Goal: Information Seeking & Learning: Understand process/instructions

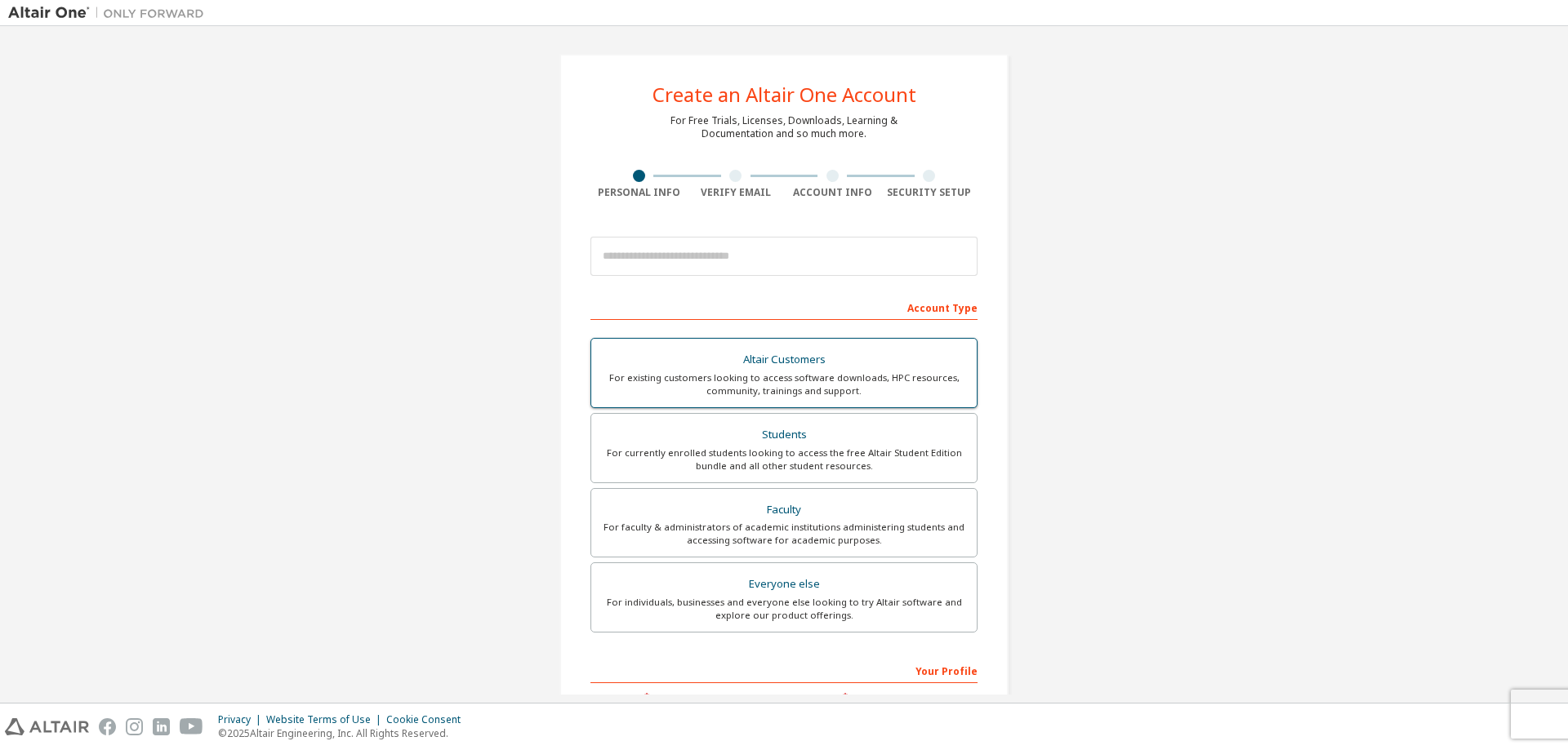
scroll to position [136, 0]
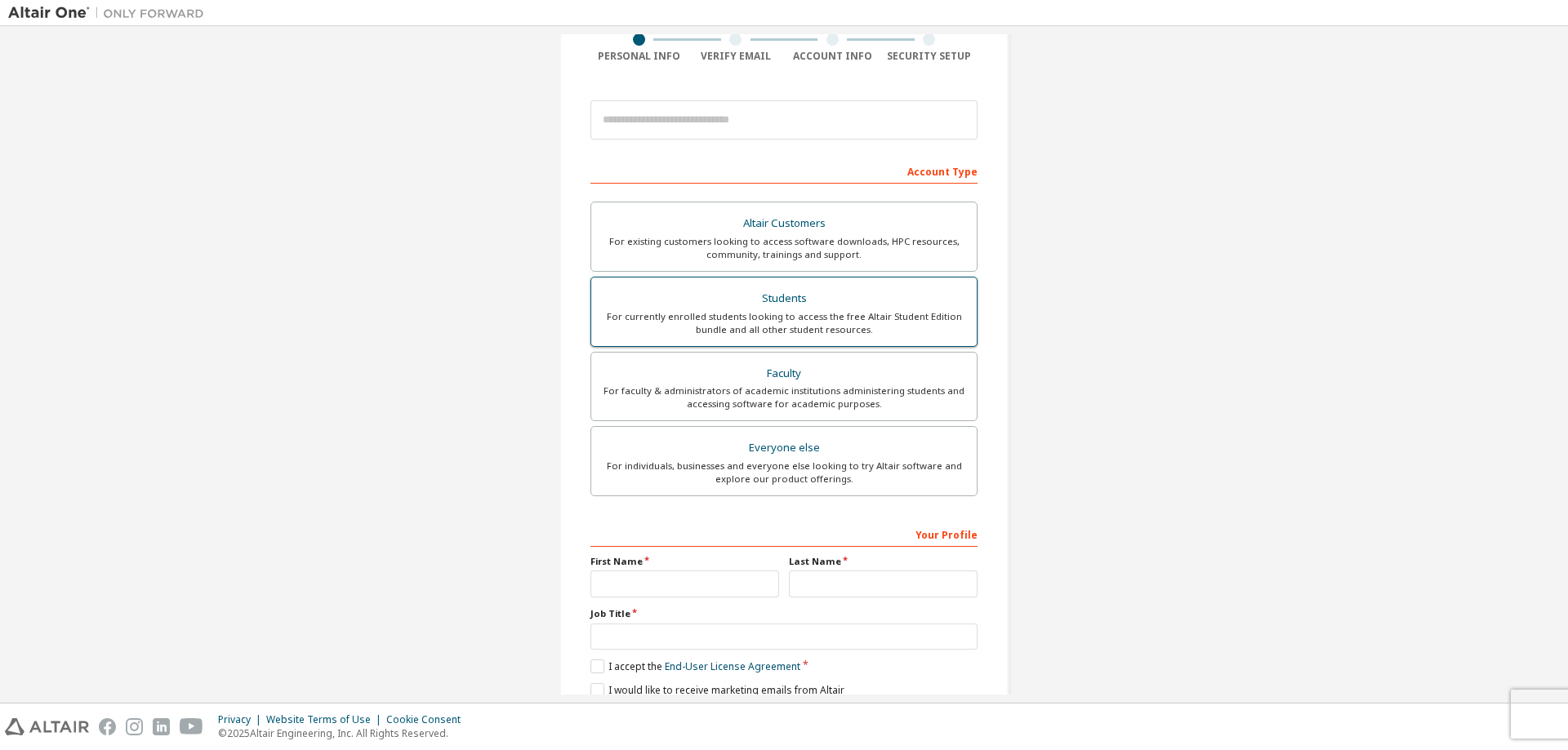
click at [782, 330] on div "For currently enrolled students looking to access the free Altair Student Editi…" at bounding box center [783, 322] width 366 height 26
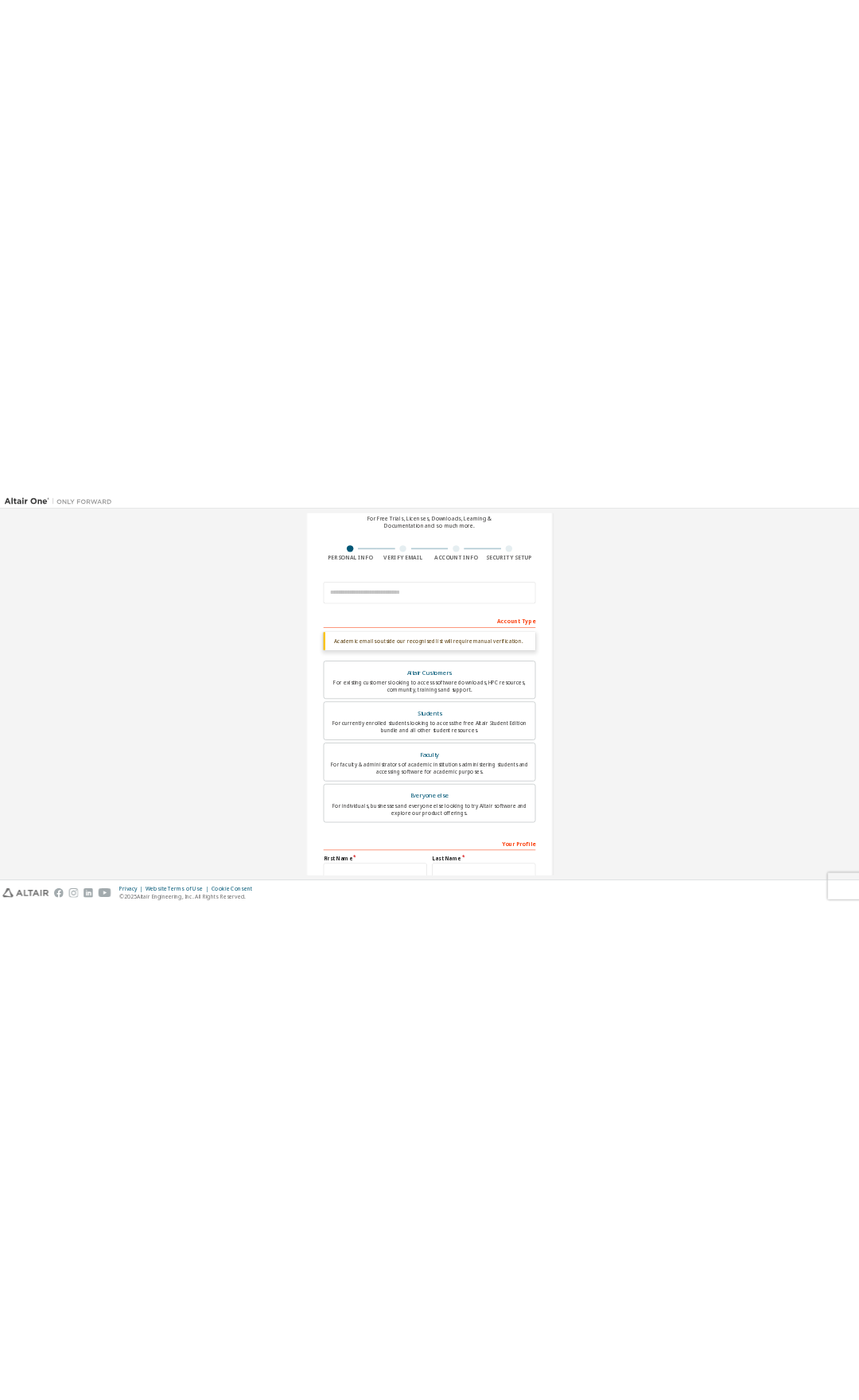
scroll to position [0, 0]
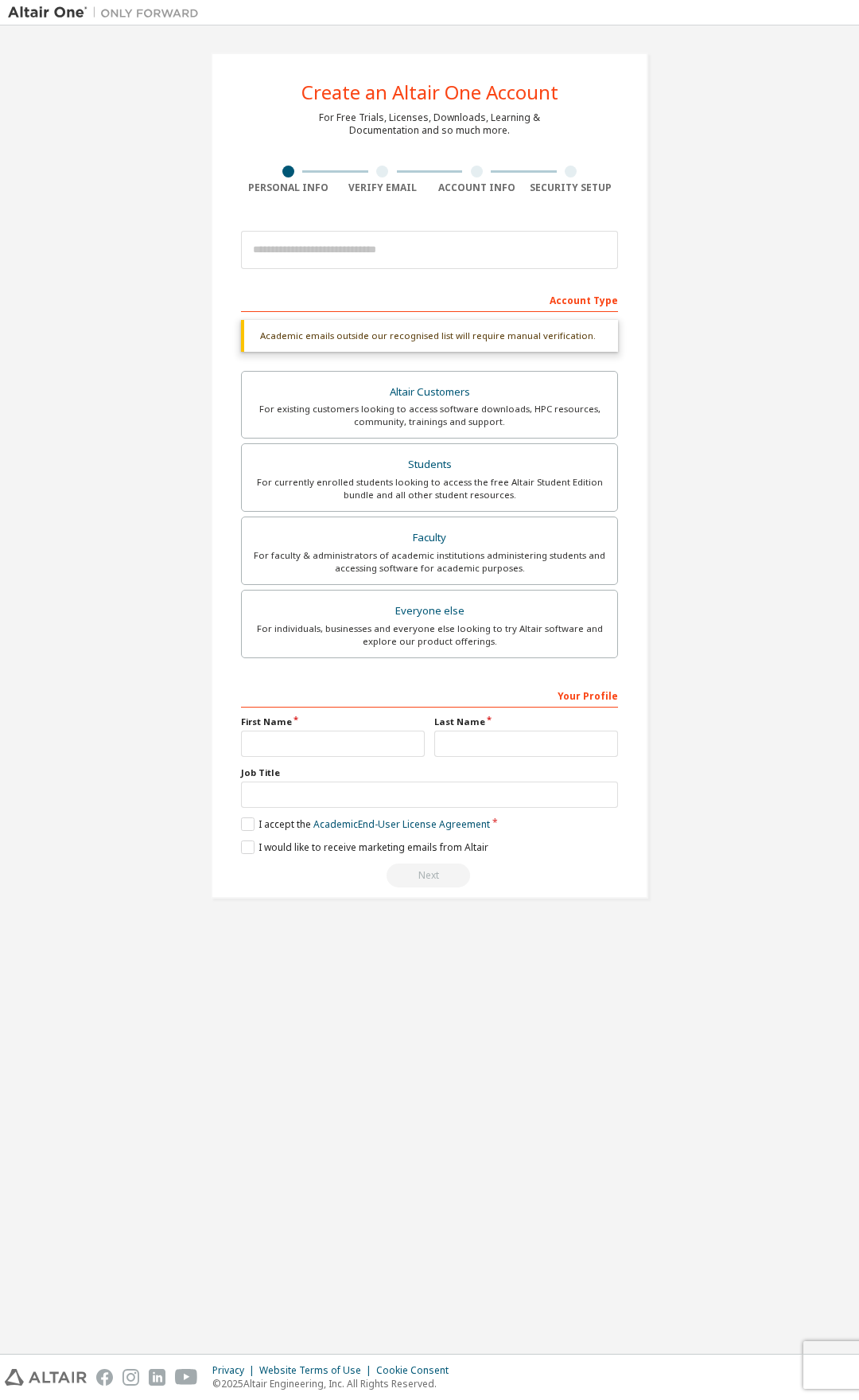
click at [64, 9] on img at bounding box center [107, 12] width 199 height 16
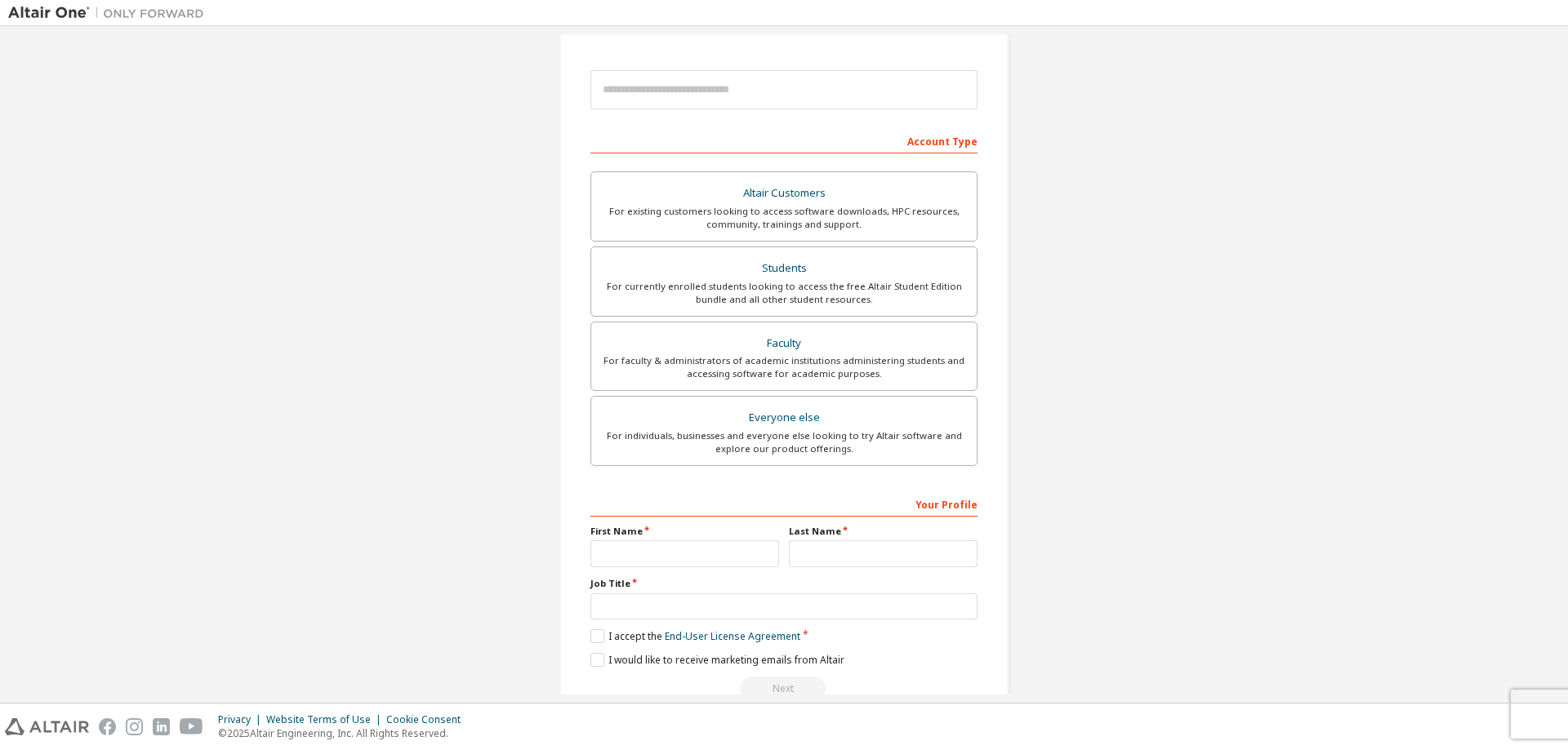
scroll to position [204, 0]
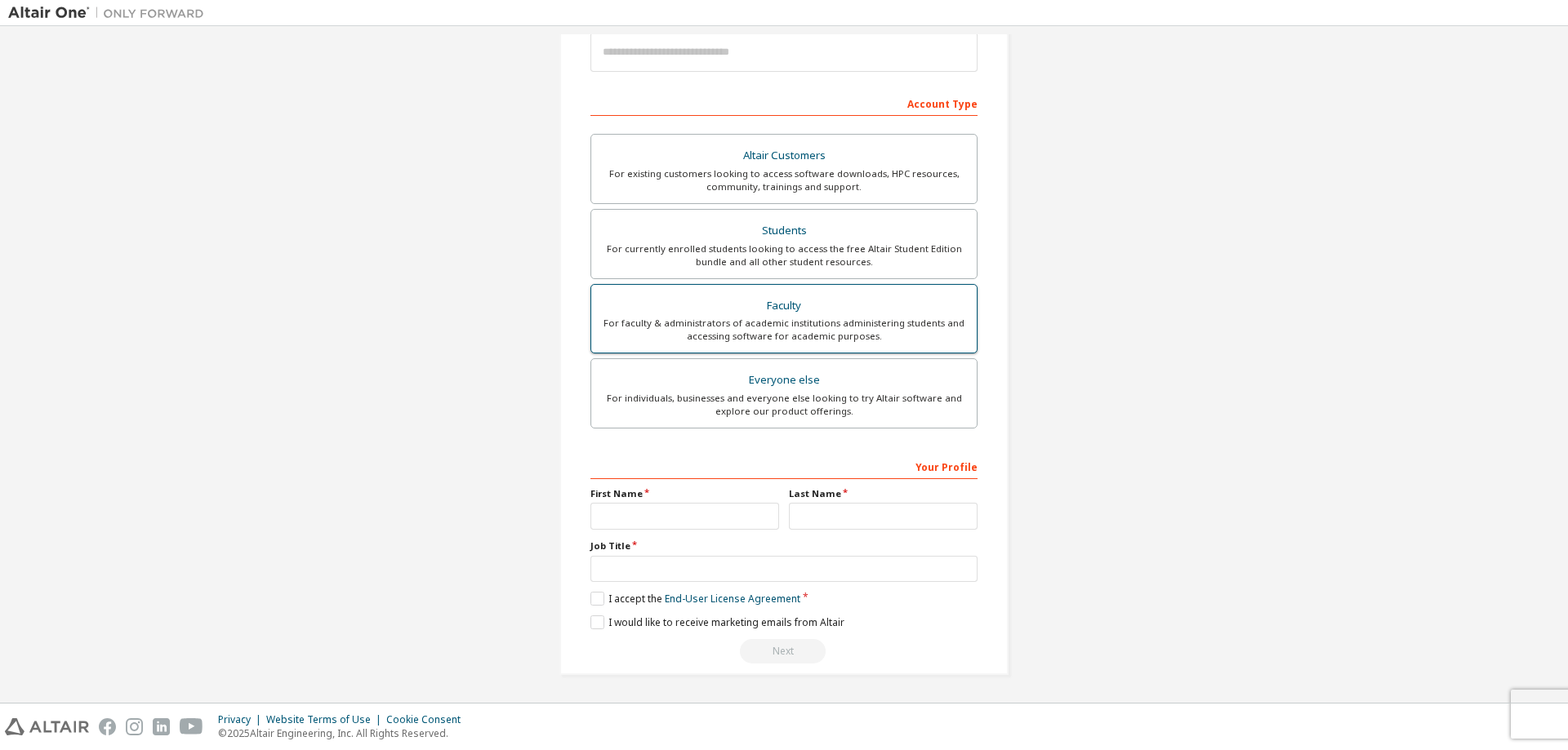
click at [805, 326] on div "For faculty & administrators of academic institutions administering students an…" at bounding box center [783, 329] width 366 height 26
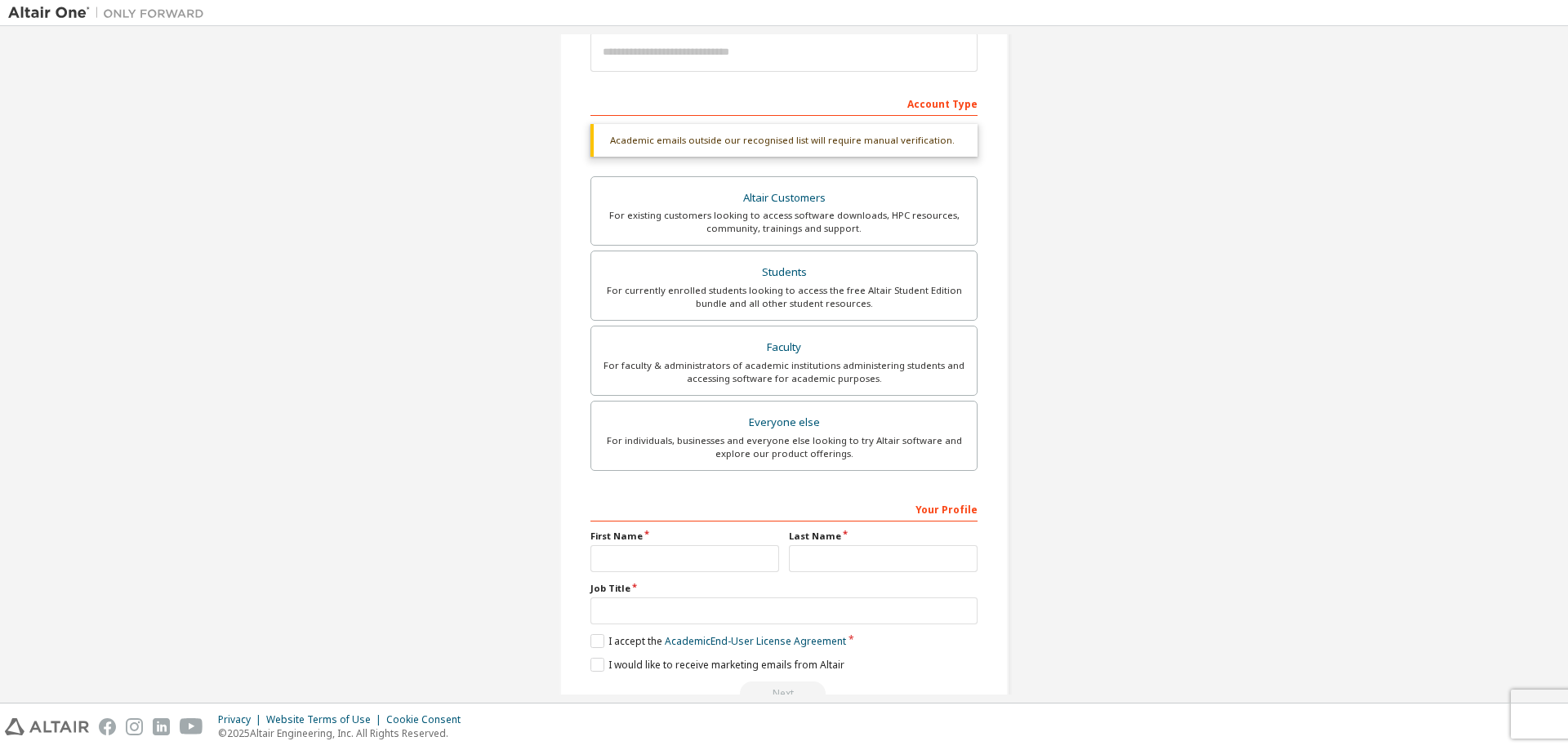
click at [784, 397] on div "Altair Customers For existing customers looking to access software downloads, H…" at bounding box center [783, 326] width 387 height 299
click at [797, 299] on div "For currently enrolled students looking to access the free Altair Student Editi…" at bounding box center [783, 296] width 366 height 26
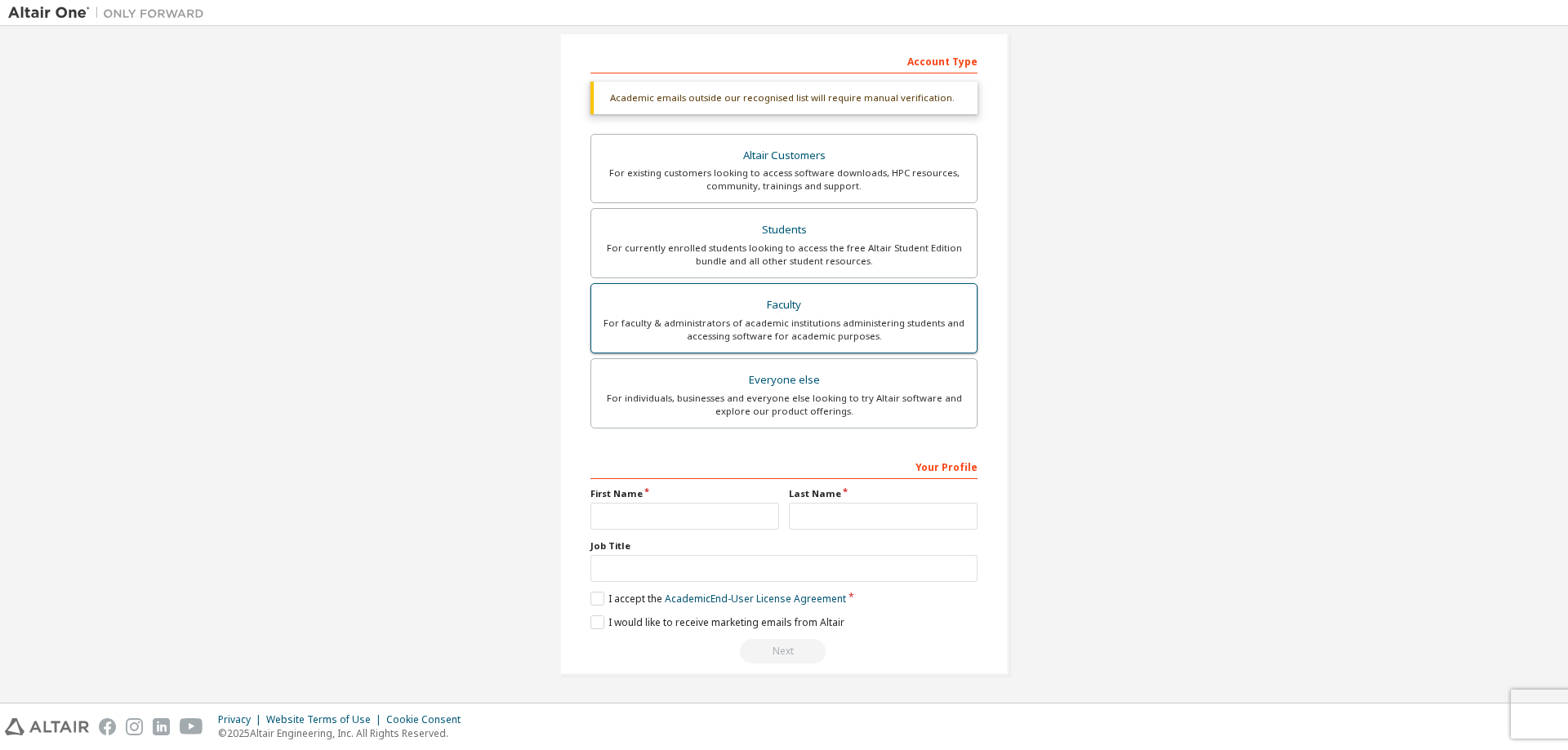
click at [791, 305] on div "Faculty" at bounding box center [783, 305] width 366 height 23
click at [788, 231] on div "Students" at bounding box center [783, 230] width 366 height 23
click at [924, 469] on div "Your Profile" at bounding box center [783, 465] width 387 height 26
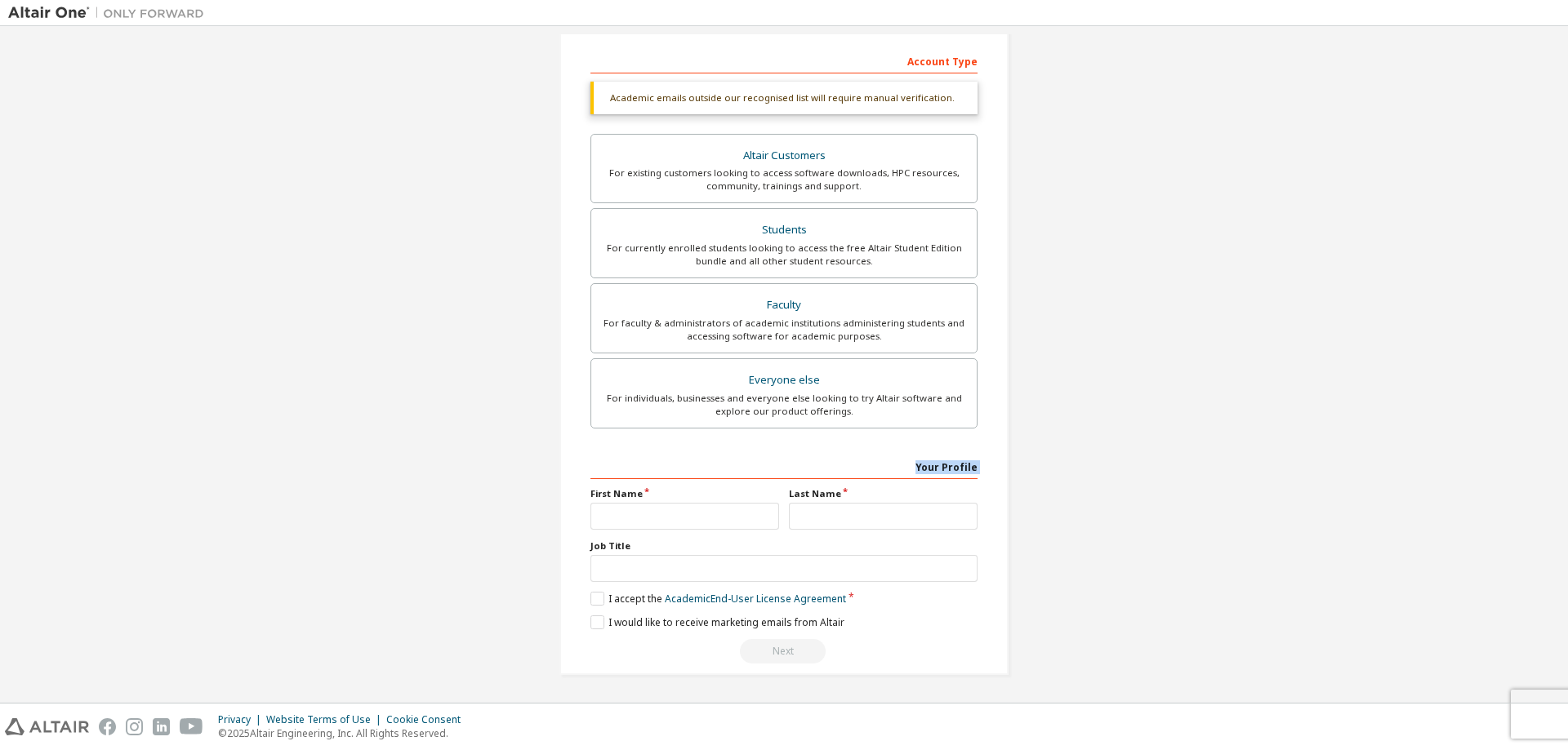
click at [971, 464] on div "Your Profile" at bounding box center [783, 465] width 387 height 26
click at [673, 519] on input "text" at bounding box center [684, 516] width 189 height 27
type input "******"
type input "***"
click at [653, 529] on div "Your Profile First Name ****** Last Name *** Job Title Please provide State/Pro…" at bounding box center [783, 558] width 387 height 211
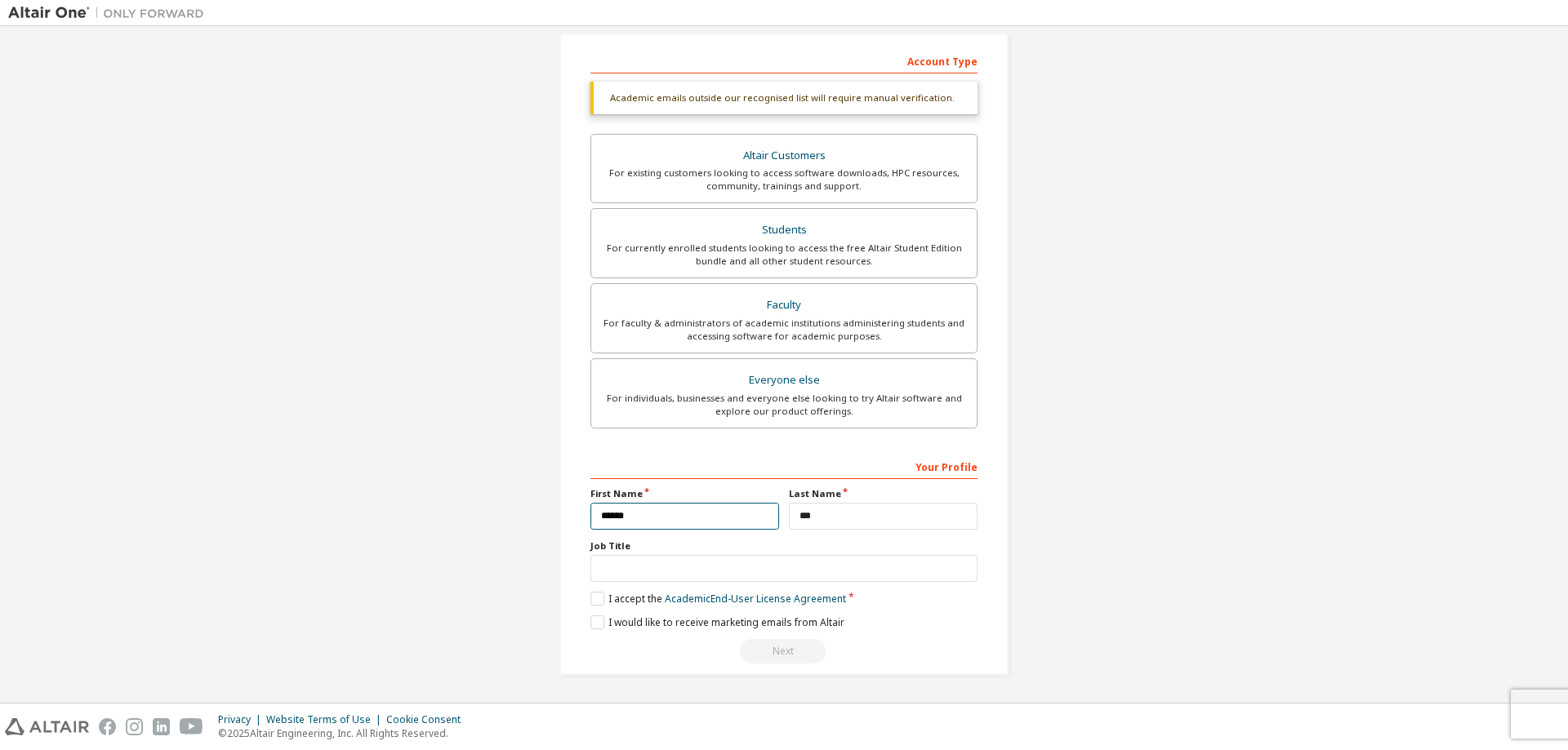
click at [659, 519] on input "******" at bounding box center [684, 516] width 189 height 27
click at [1112, 490] on div "Create an Altair One Account For Free Trials, Licenses, Downloads, Learning & D…" at bounding box center [784, 242] width 1552 height 907
click at [670, 566] on input "text" at bounding box center [783, 569] width 387 height 27
click at [597, 597] on label "I accept the Academic End-User License Agreement" at bounding box center [718, 598] width 255 height 13
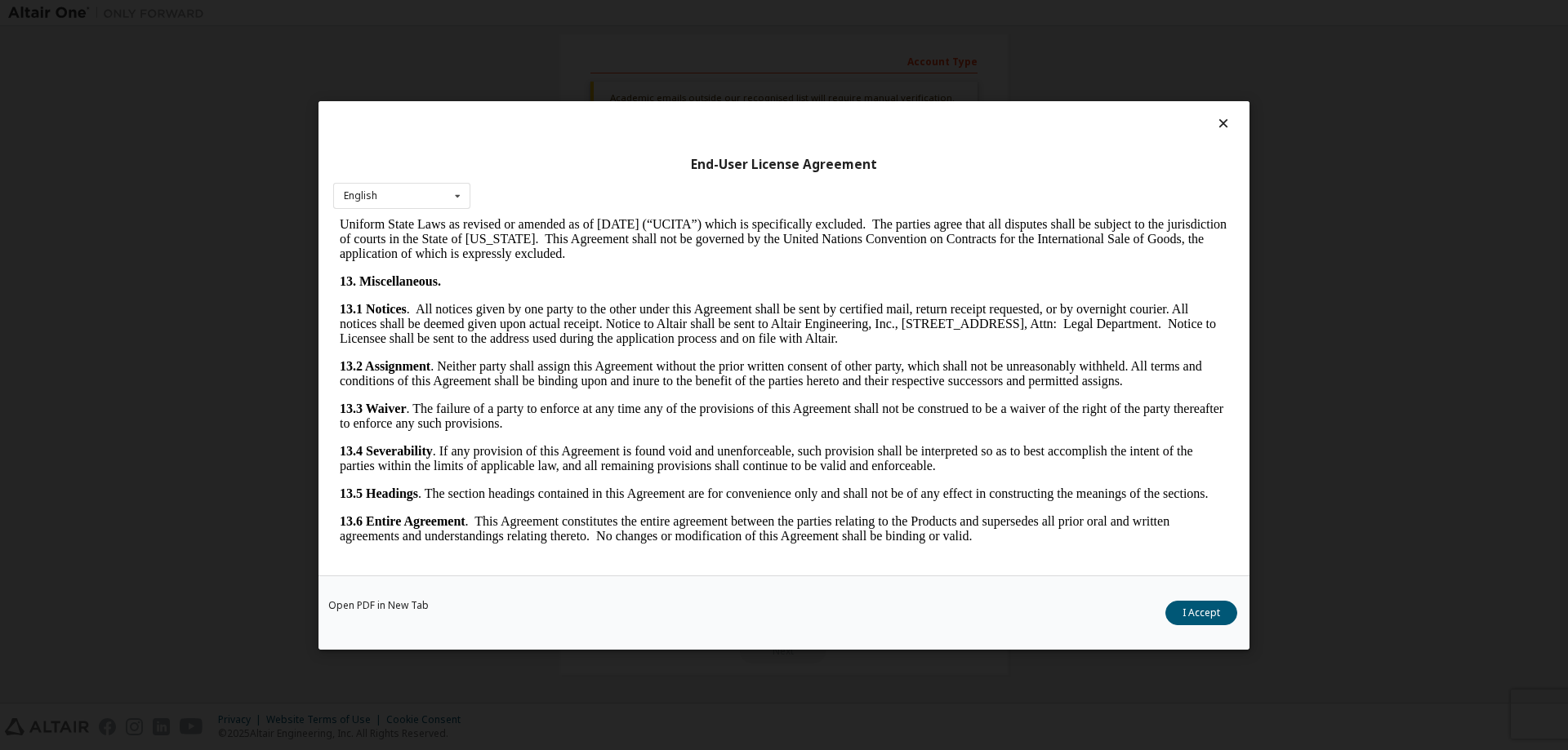
scroll to position [3063, 0]
click at [1202, 610] on button "I Accept" at bounding box center [1200, 613] width 72 height 25
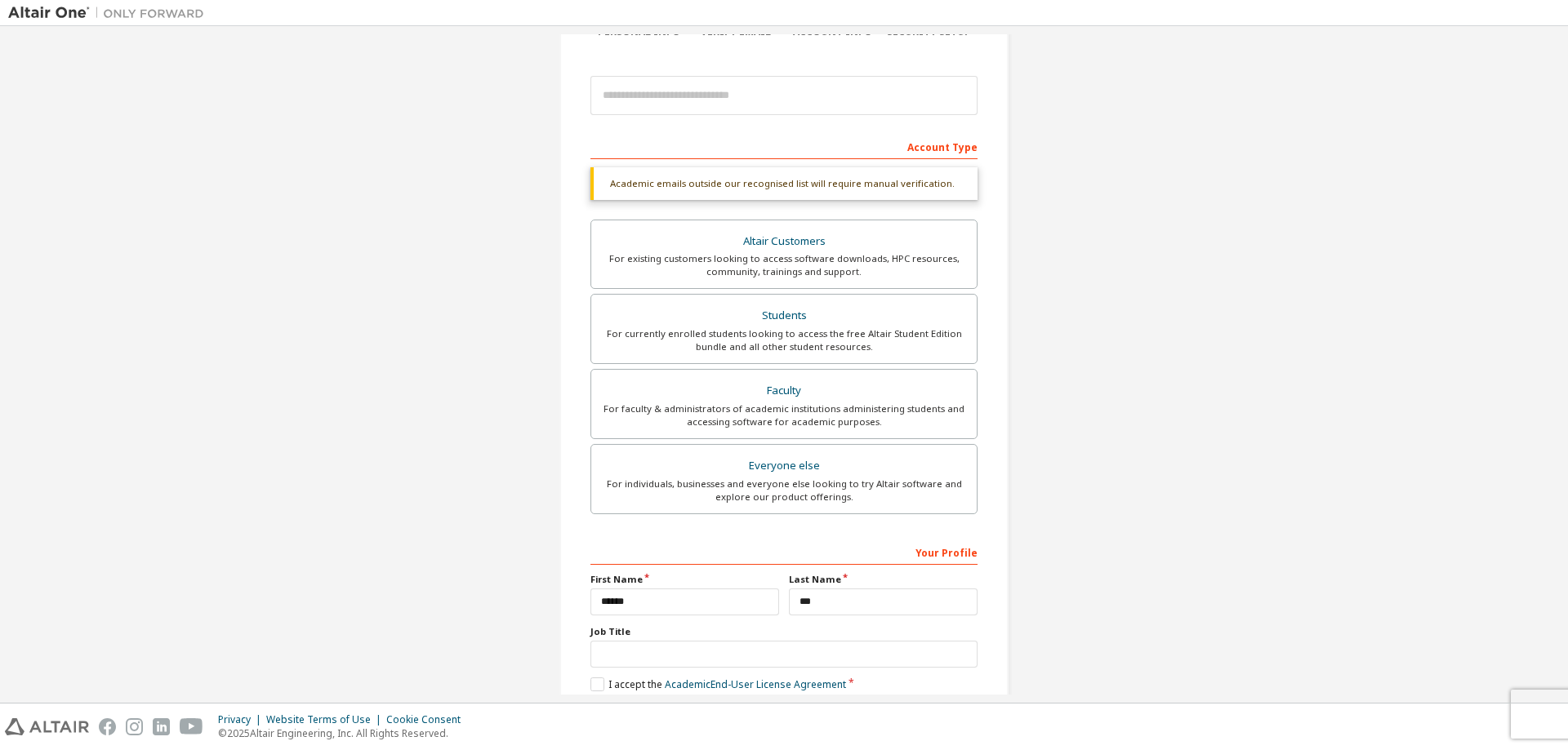
scroll to position [246, 0]
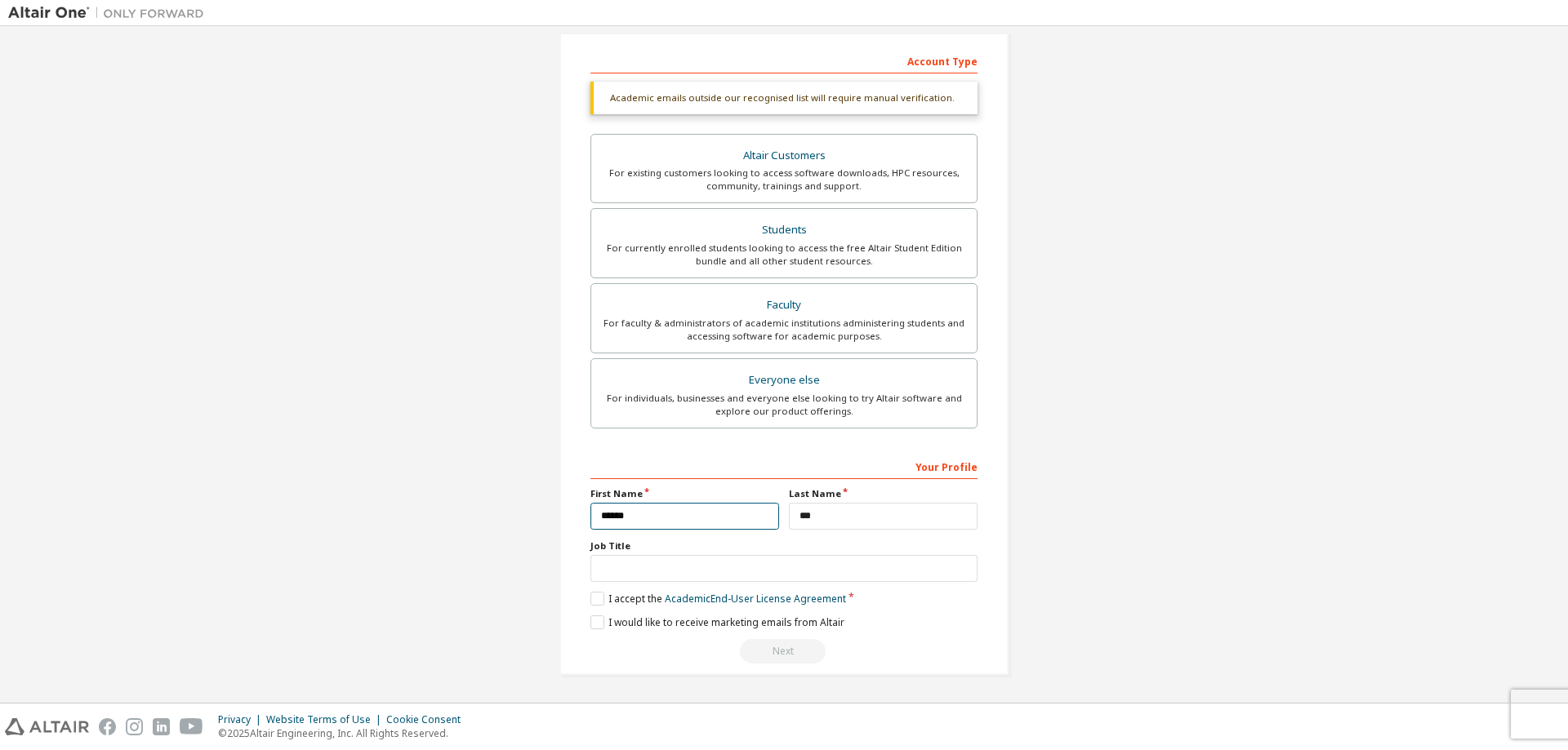
click at [691, 520] on input "******" at bounding box center [684, 516] width 189 height 27
type input "*"
type input "********"
type input "***"
type input "*"
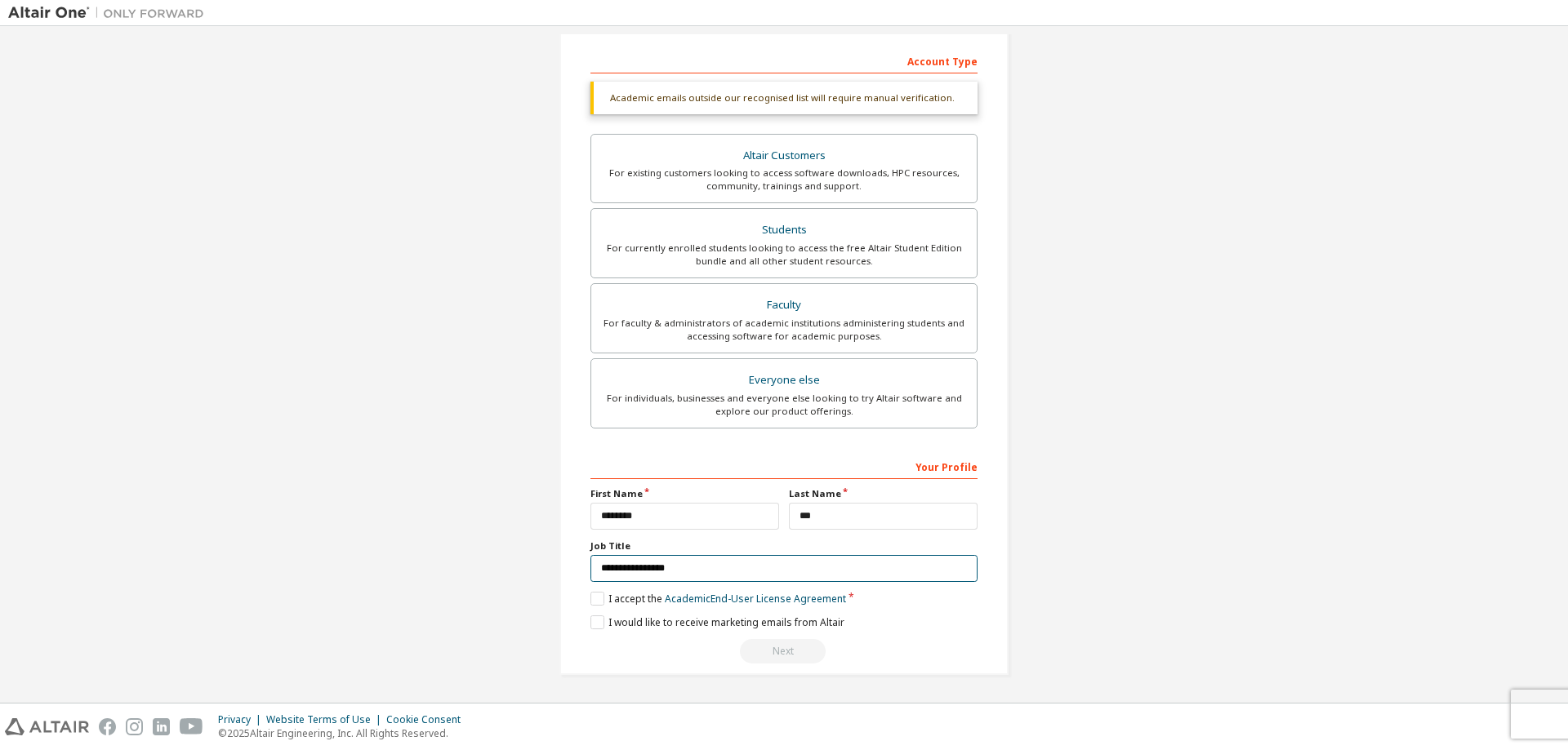
type input "**********"
click at [973, 638] on div "**********" at bounding box center [783, 558] width 387 height 211
click at [714, 569] on input "**********" at bounding box center [783, 569] width 387 height 27
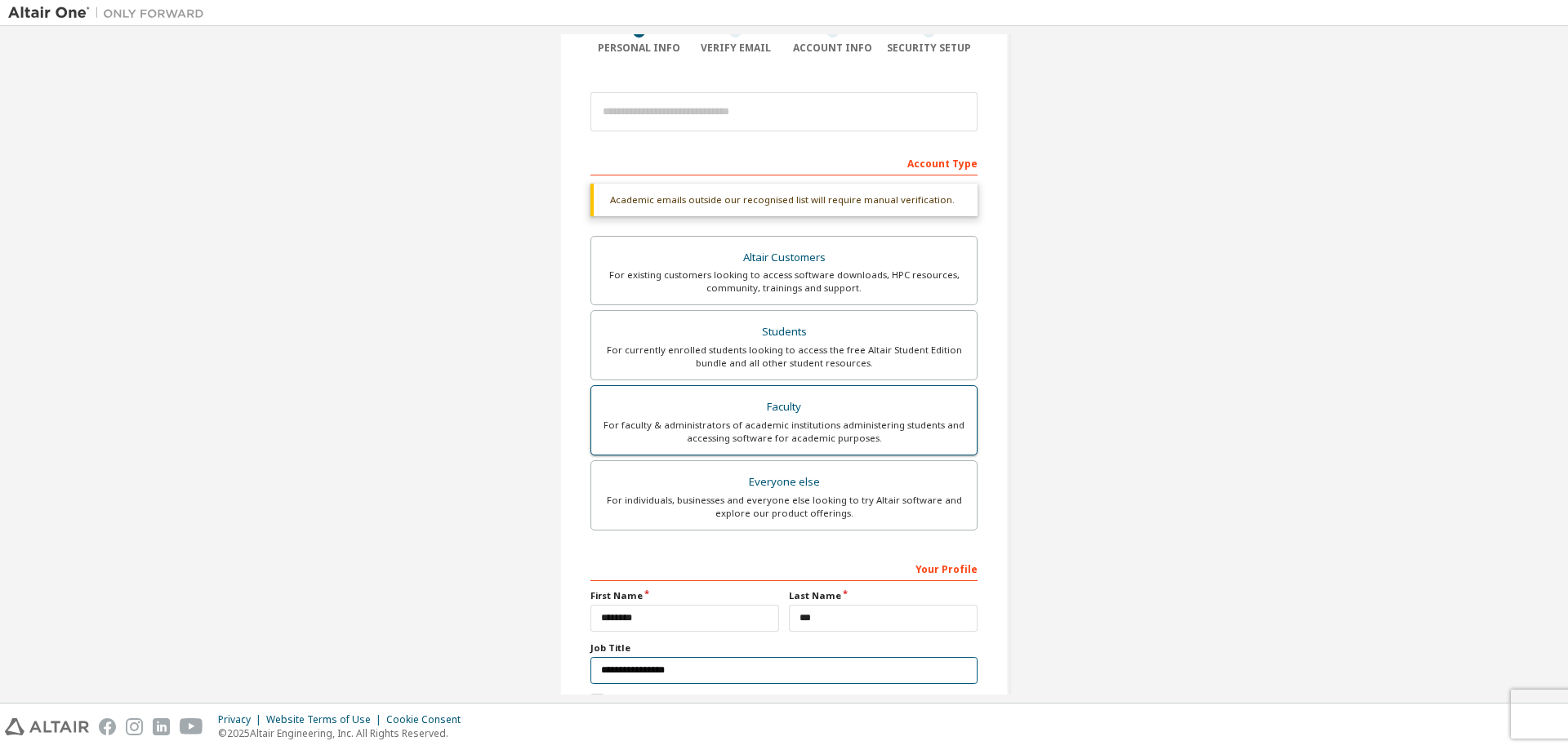
scroll to position [0, 0]
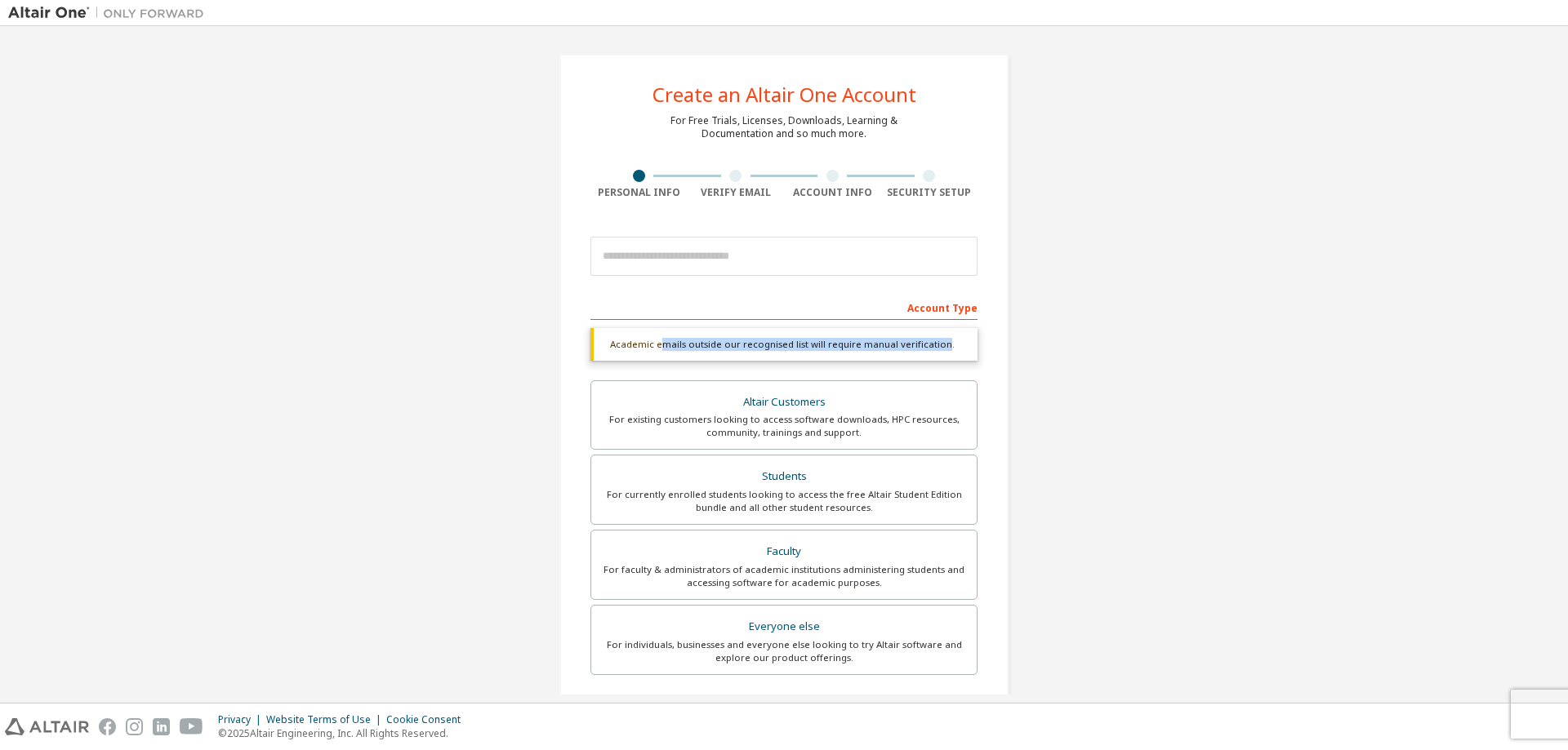
drag, startPoint x: 655, startPoint y: 347, endPoint x: 935, endPoint y: 346, distance: 280.0
click at [935, 346] on div "Academic emails outside our recognised list will require manual verification." at bounding box center [783, 344] width 387 height 33
click at [951, 307] on div "Account Type" at bounding box center [783, 306] width 387 height 26
drag, startPoint x: 606, startPoint y: 346, endPoint x: 968, endPoint y: 345, distance: 362.0
click at [968, 345] on div "Academic emails outside our recognised list will require manual verification." at bounding box center [783, 344] width 387 height 33
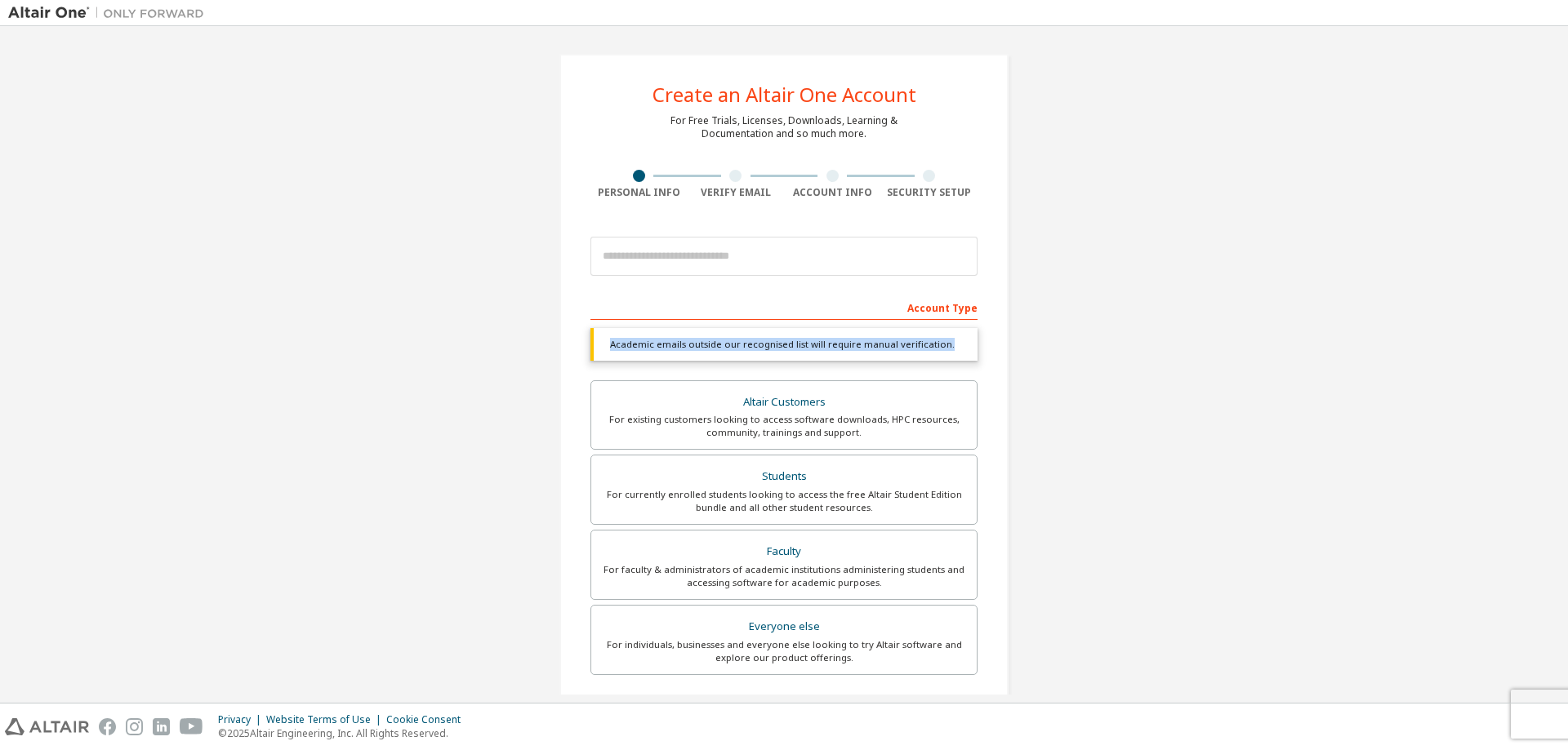
copy div "Academic emails outside our recognised list will require manual verification."
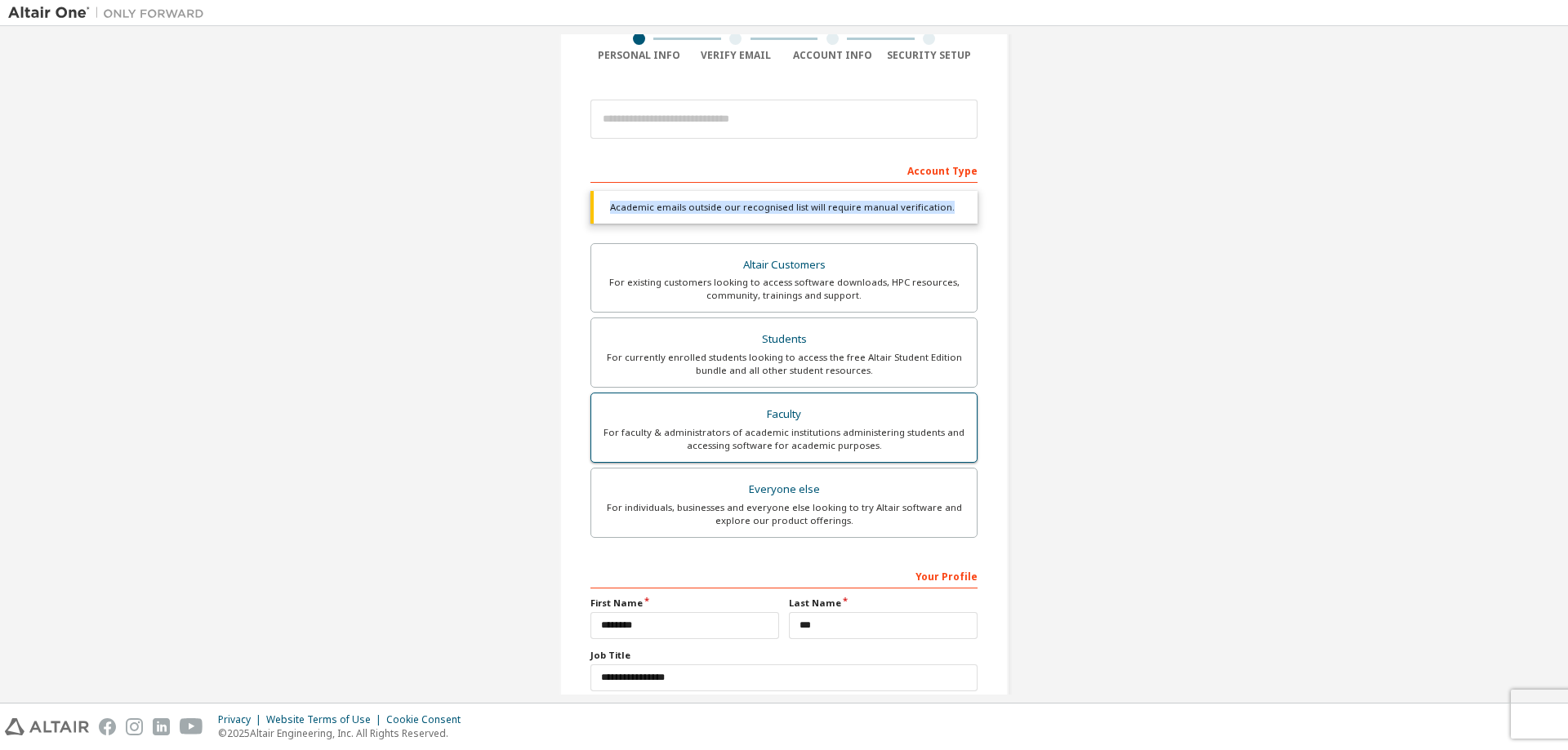
scroll to position [246, 0]
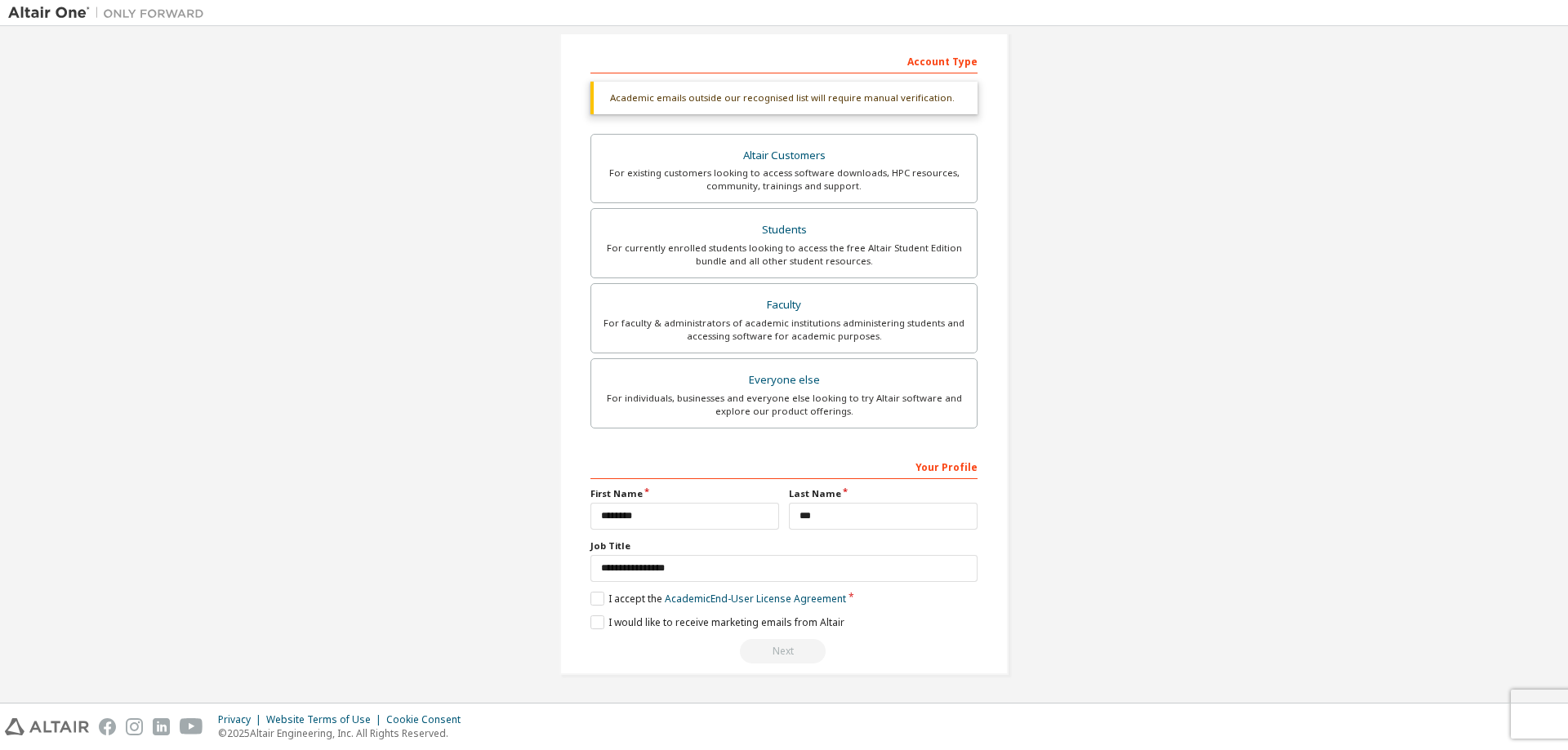
click at [1093, 284] on div "Create an Altair One Account For Free Trials, Licenses, Downloads, Learning & D…" at bounding box center [784, 242] width 1552 height 907
click at [666, 623] on label "I would like to receive marketing emails from Altair" at bounding box center [717, 622] width 254 height 13
click at [602, 624] on label "I would like to receive marketing emails from Altair" at bounding box center [717, 622] width 254 height 13
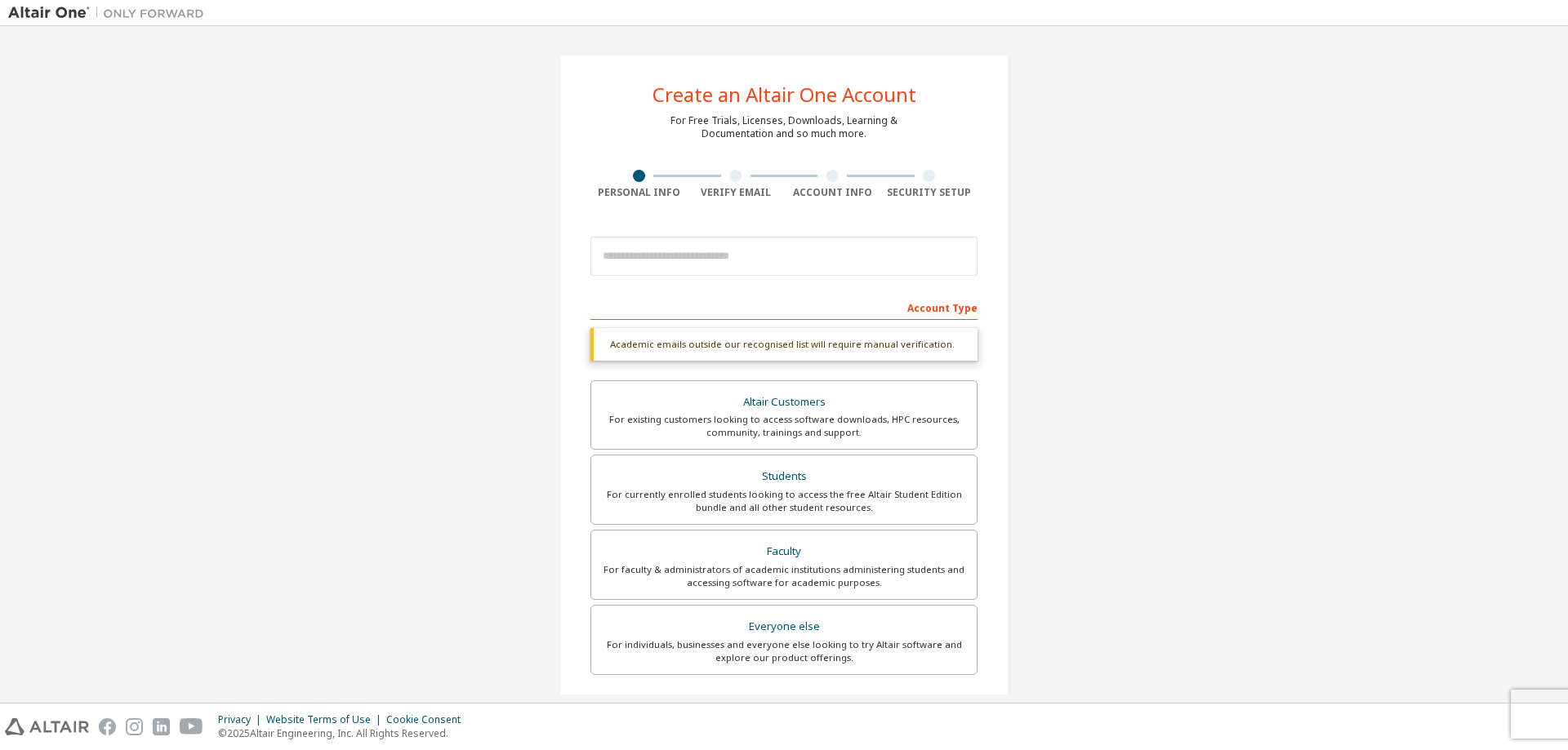
click at [868, 342] on div "Academic emails outside our recognised list will require manual verification." at bounding box center [783, 344] width 387 height 33
click at [778, 423] on div "For existing customers looking to access software downloads, HPC resources, com…" at bounding box center [783, 426] width 366 height 26
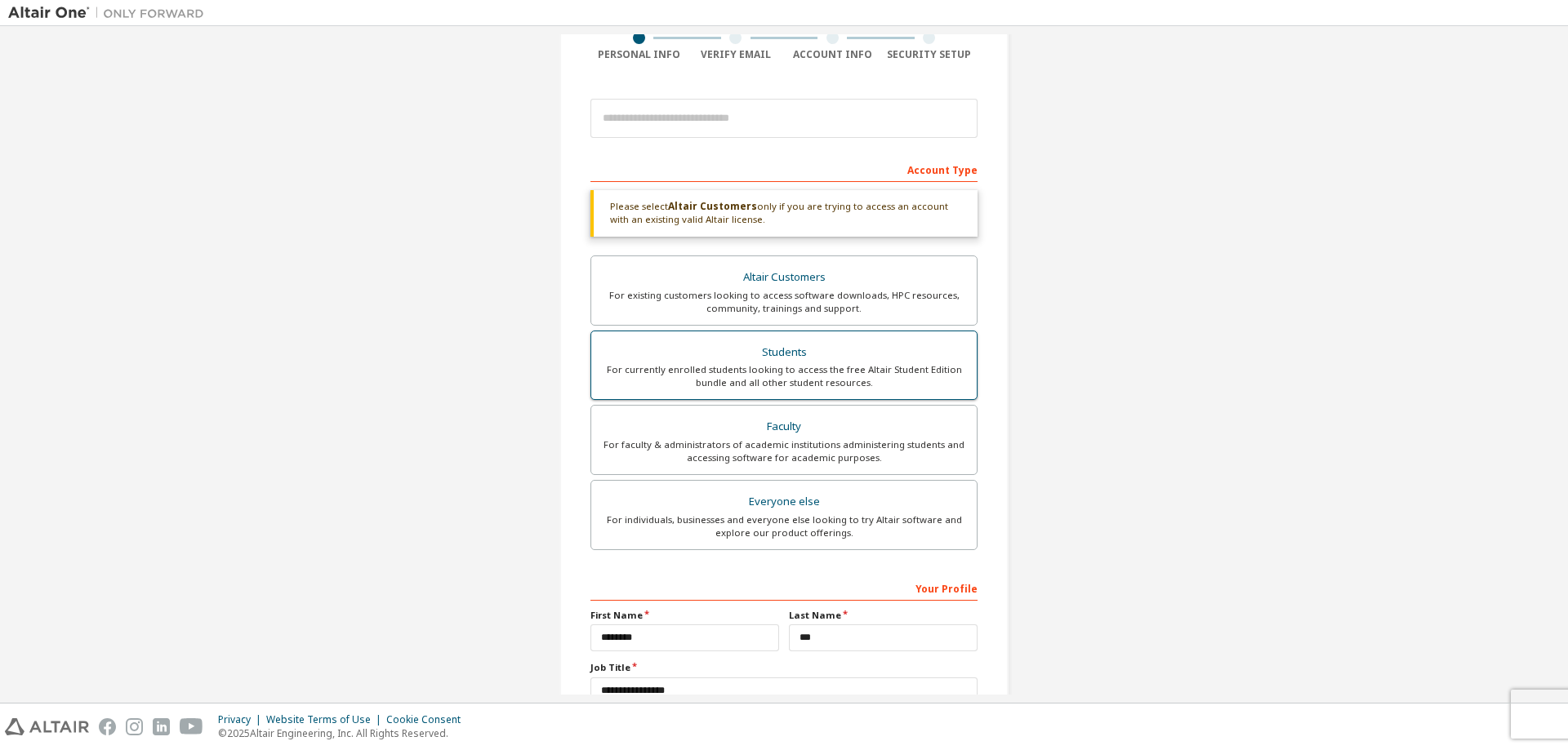
scroll to position [260, 0]
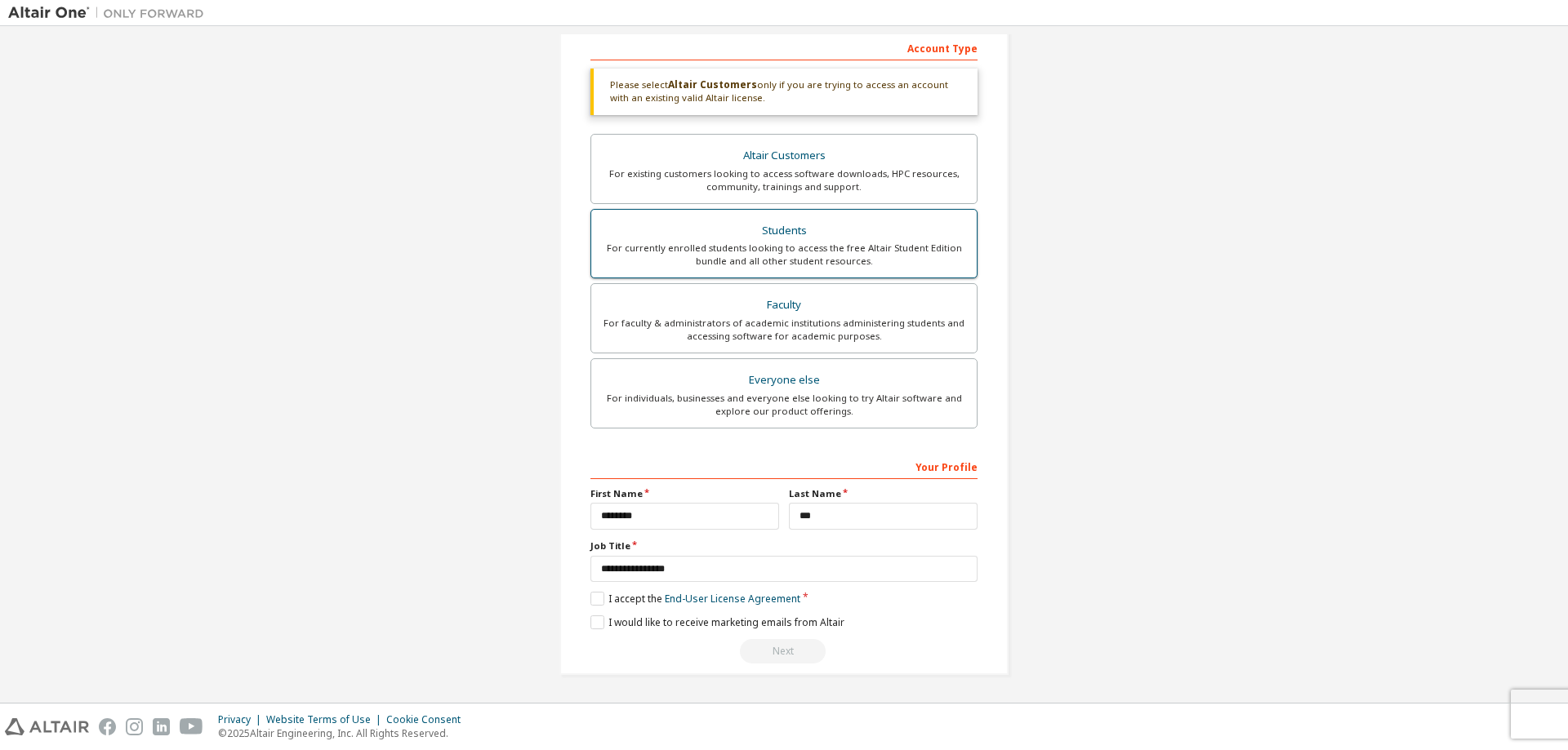
click at [803, 225] on div "Students" at bounding box center [783, 231] width 366 height 23
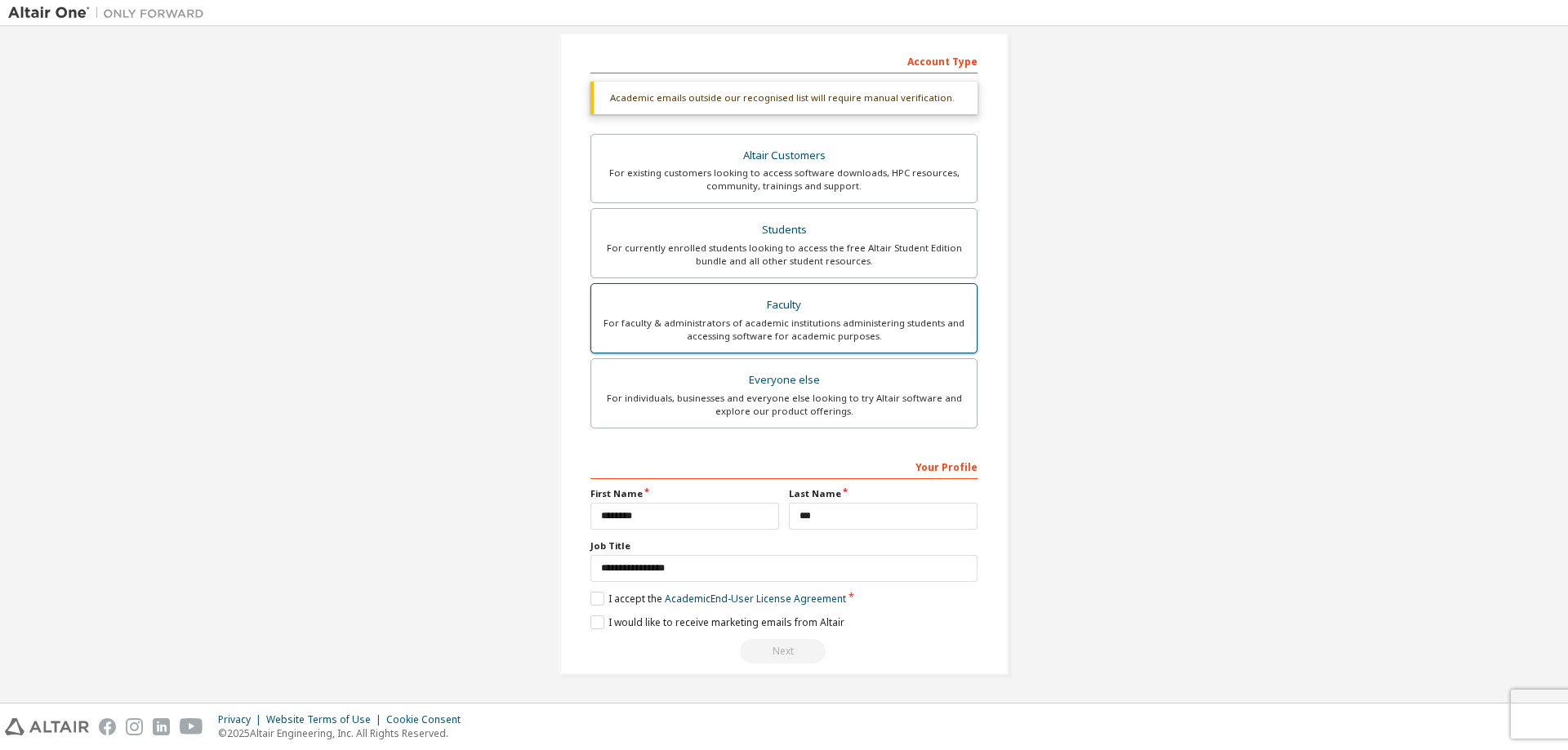
click at [790, 331] on div "For faculty & administrators of academic institutions administering students an…" at bounding box center [783, 329] width 366 height 26
click at [781, 409] on div "For individuals, businesses and everyone else looking to try Altair software an…" at bounding box center [783, 405] width 366 height 26
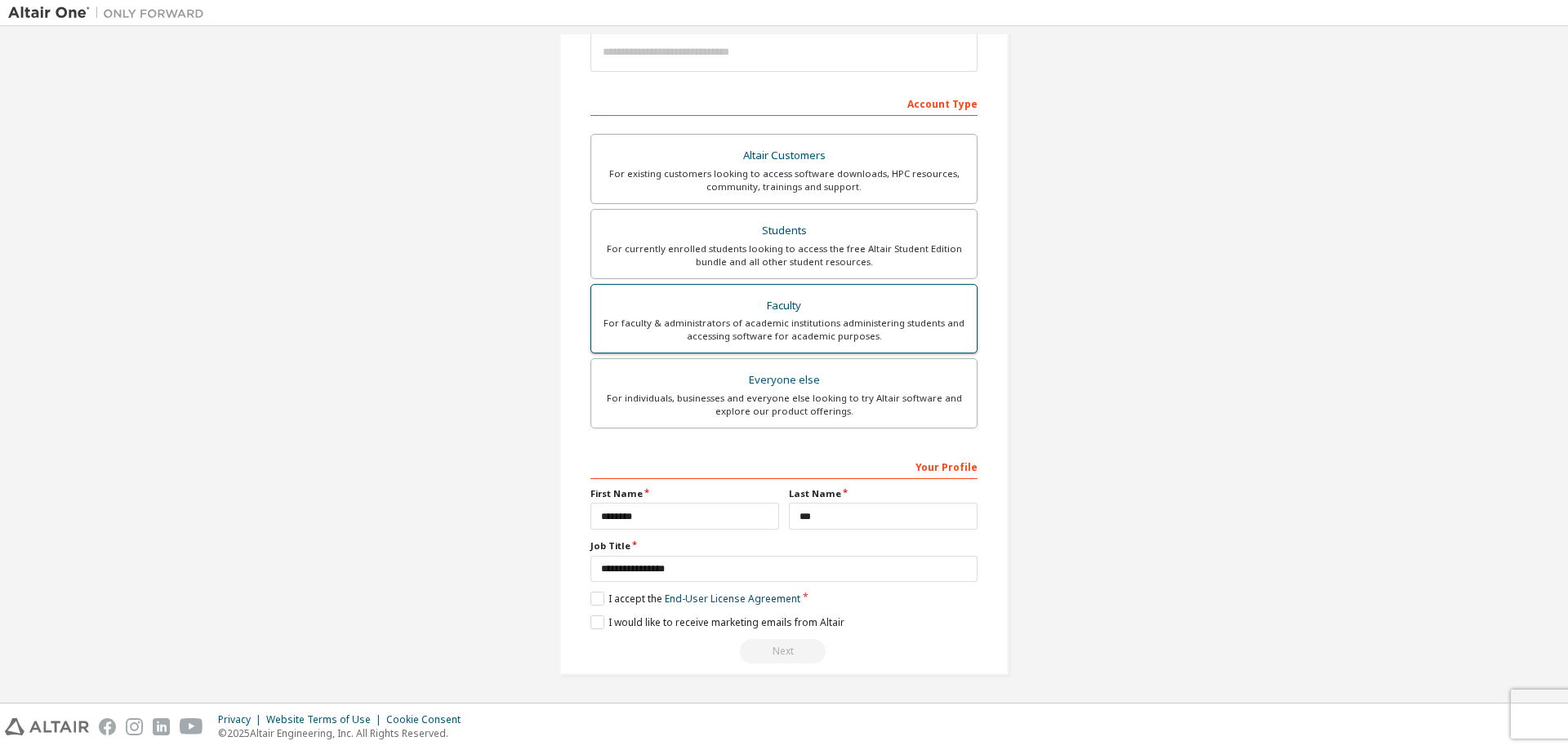
click at [781, 331] on div "For faculty & administrators of academic institutions administering students an…" at bounding box center [783, 329] width 366 height 26
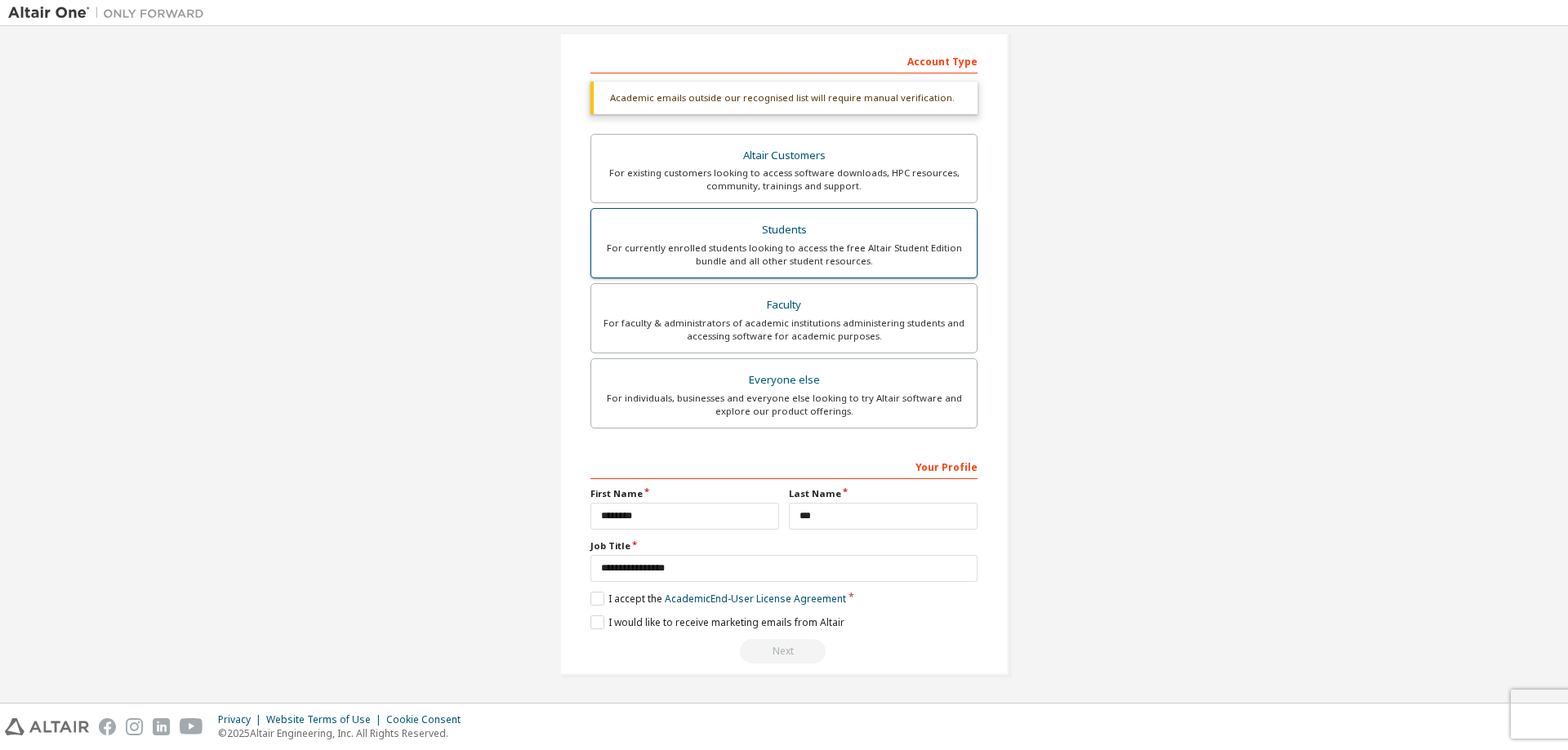
click at [797, 276] on label "Students For currently enrolled students looking to access the free Altair Stud…" at bounding box center [783, 243] width 387 height 70
click at [787, 332] on div "For faculty & administrators of academic institutions administering students an…" at bounding box center [783, 329] width 366 height 26
click at [787, 420] on label "Everyone else For individuals, businesses and everyone else looking to try Alta…" at bounding box center [783, 393] width 387 height 70
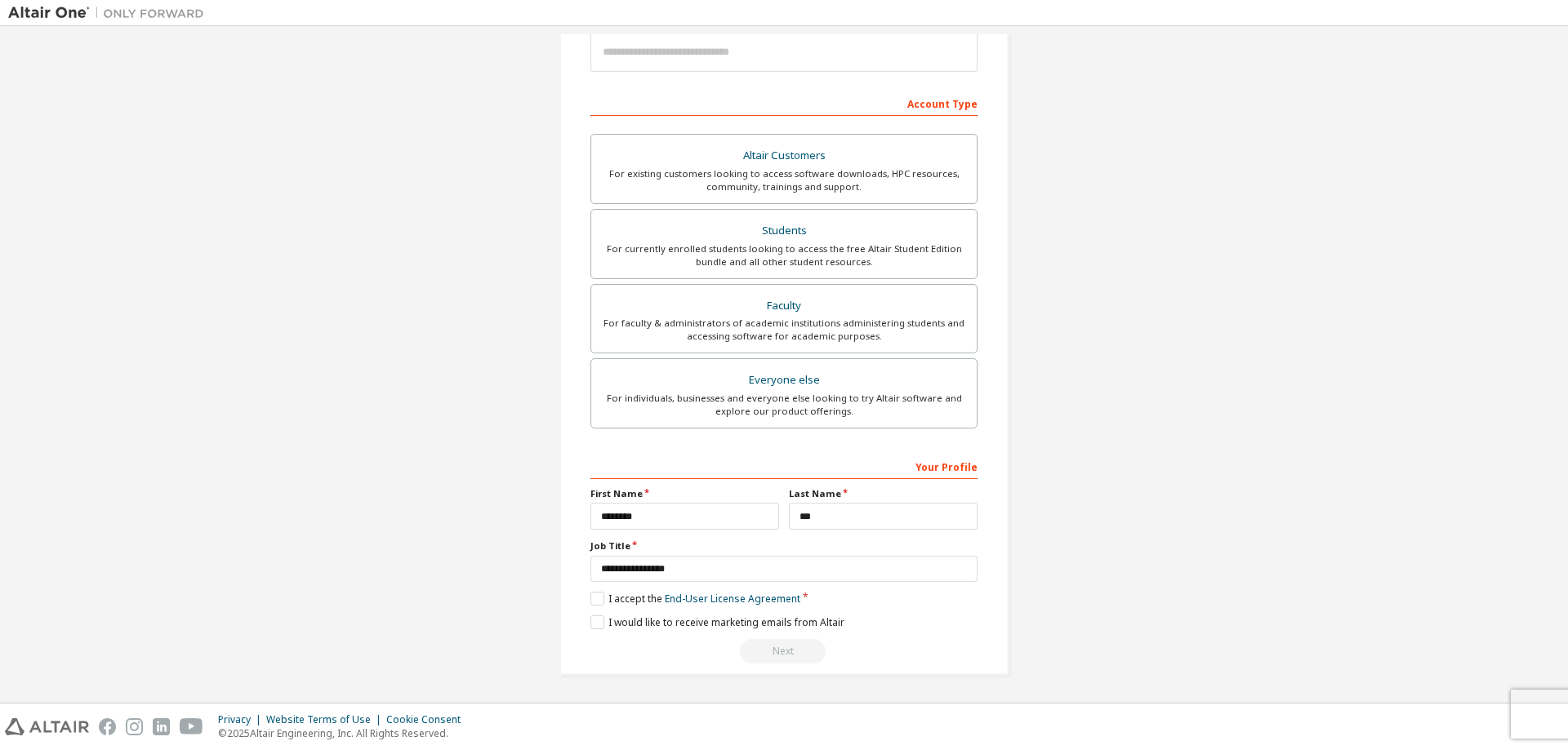
click at [906, 613] on div "**********" at bounding box center [783, 558] width 387 height 211
click at [671, 600] on link "End-User License Agreement" at bounding box center [732, 598] width 135 height 13
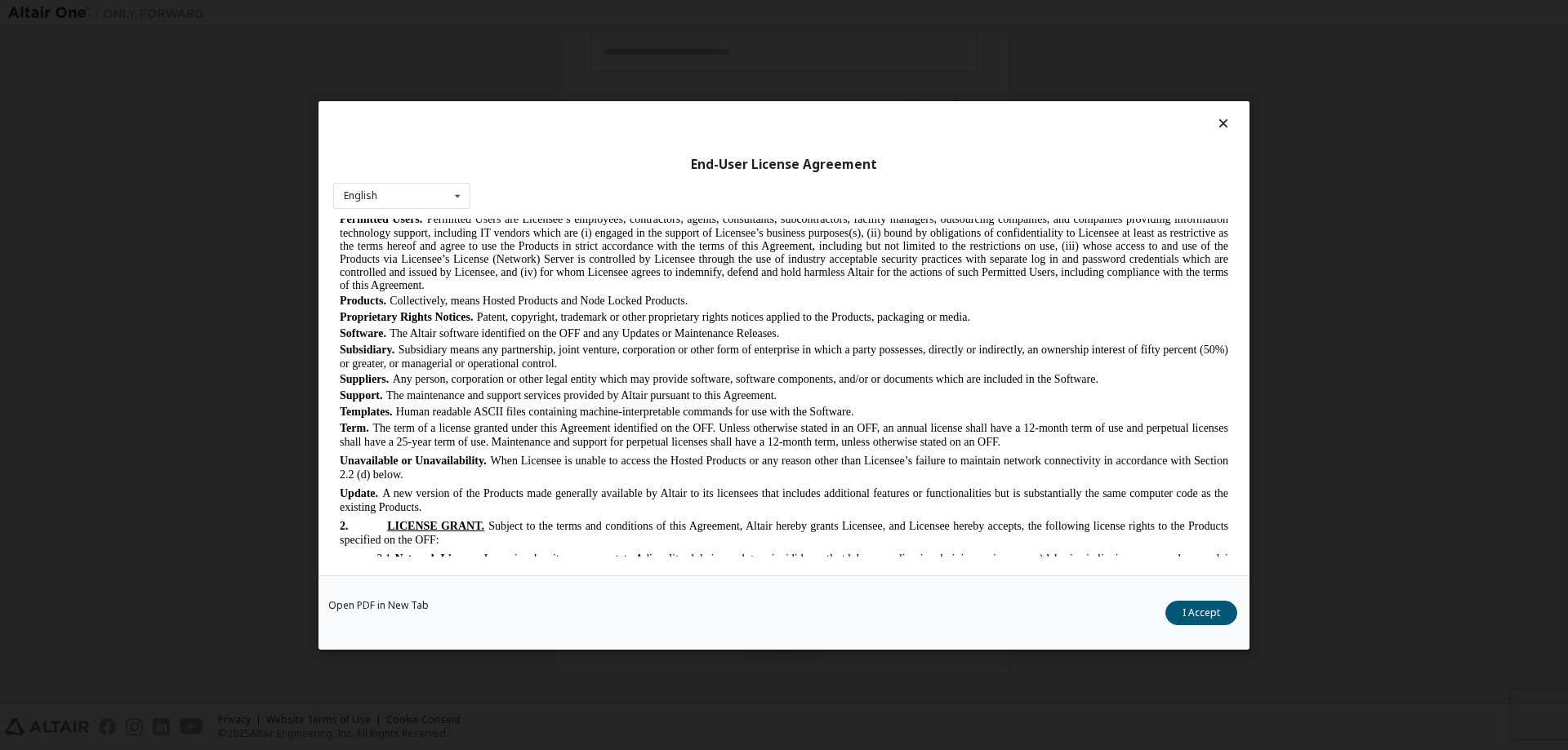
scroll to position [1225, 0]
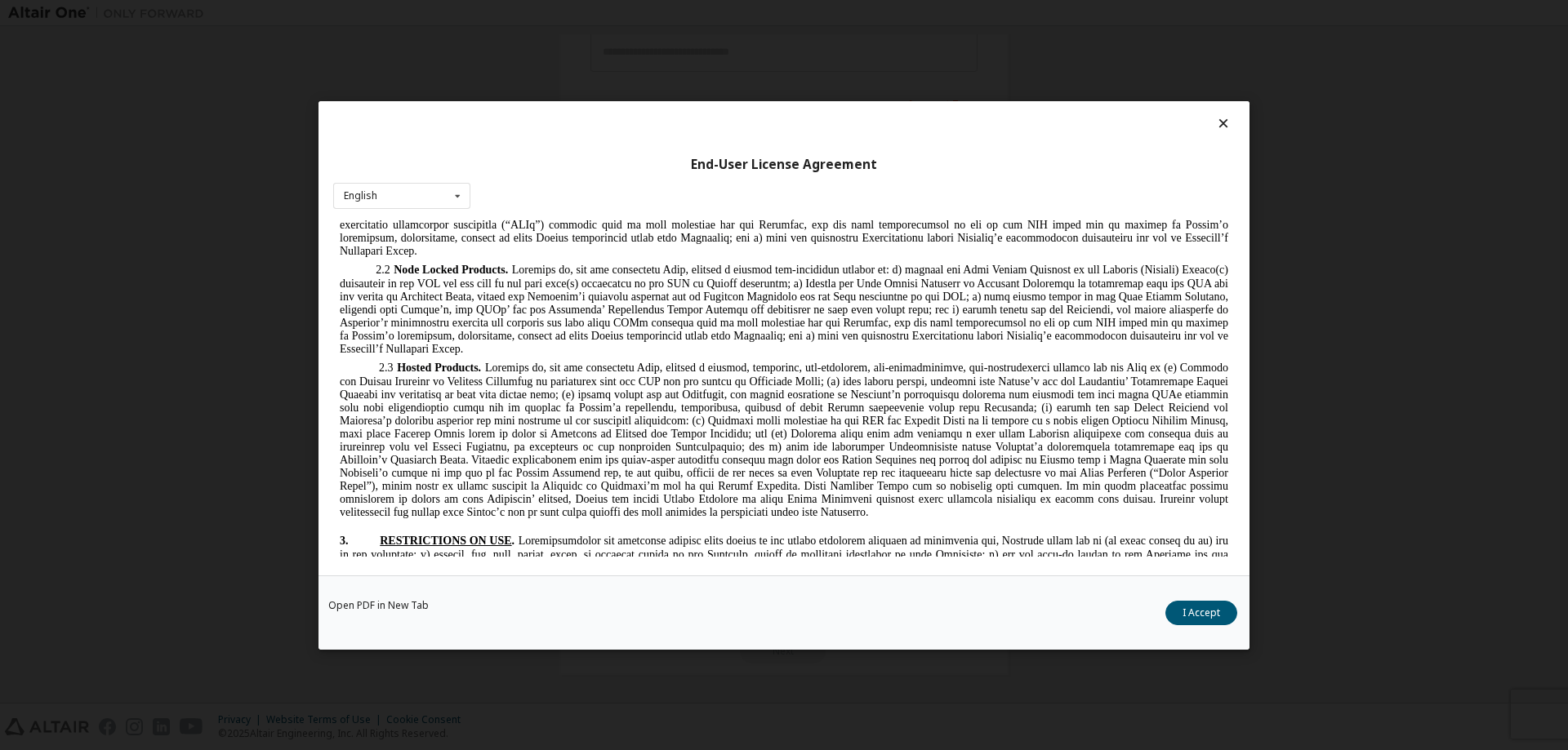
click at [1178, 600] on button "I Accept" at bounding box center [1200, 613] width 72 height 25
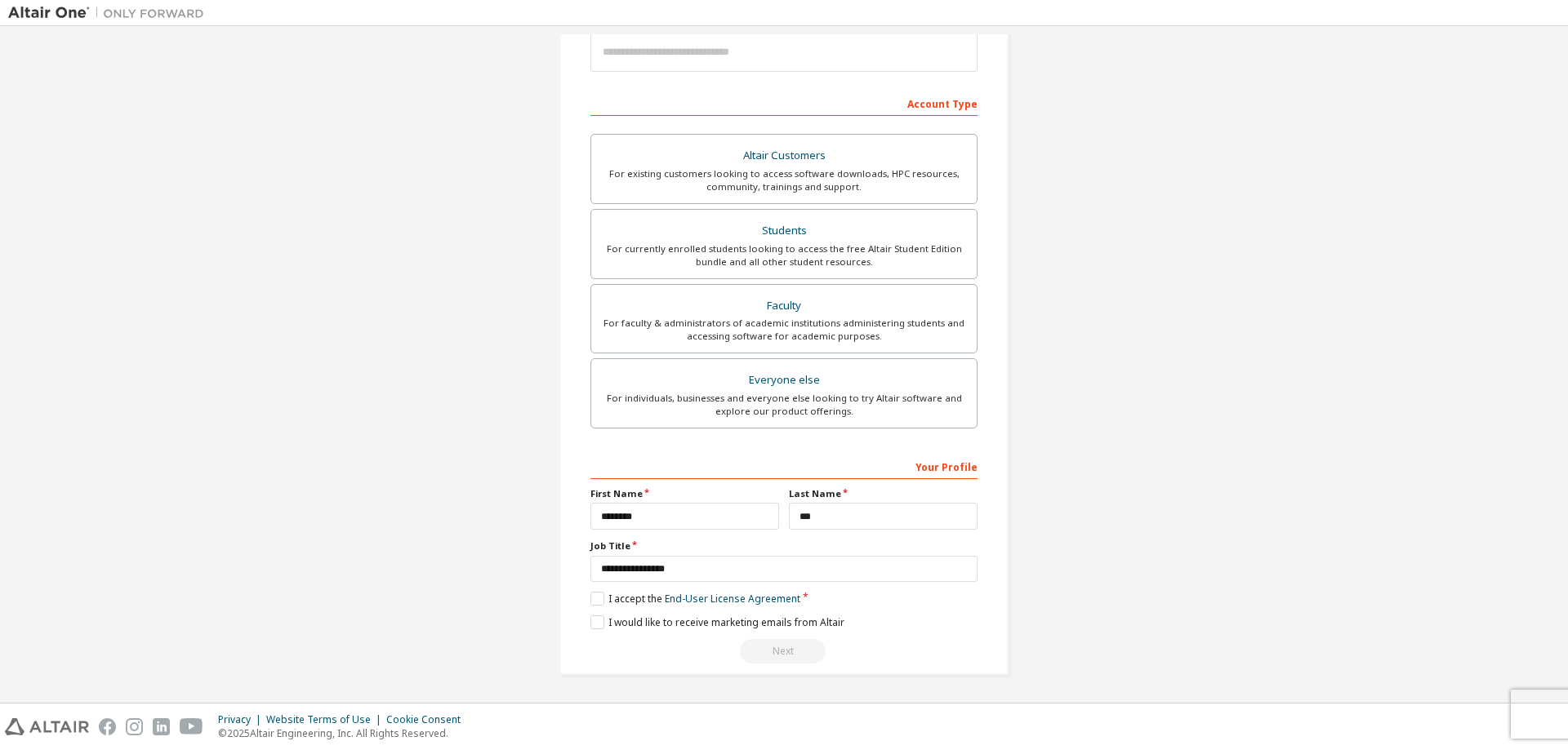
click at [1189, 612] on div "**********" at bounding box center [784, 262] width 1552 height 864
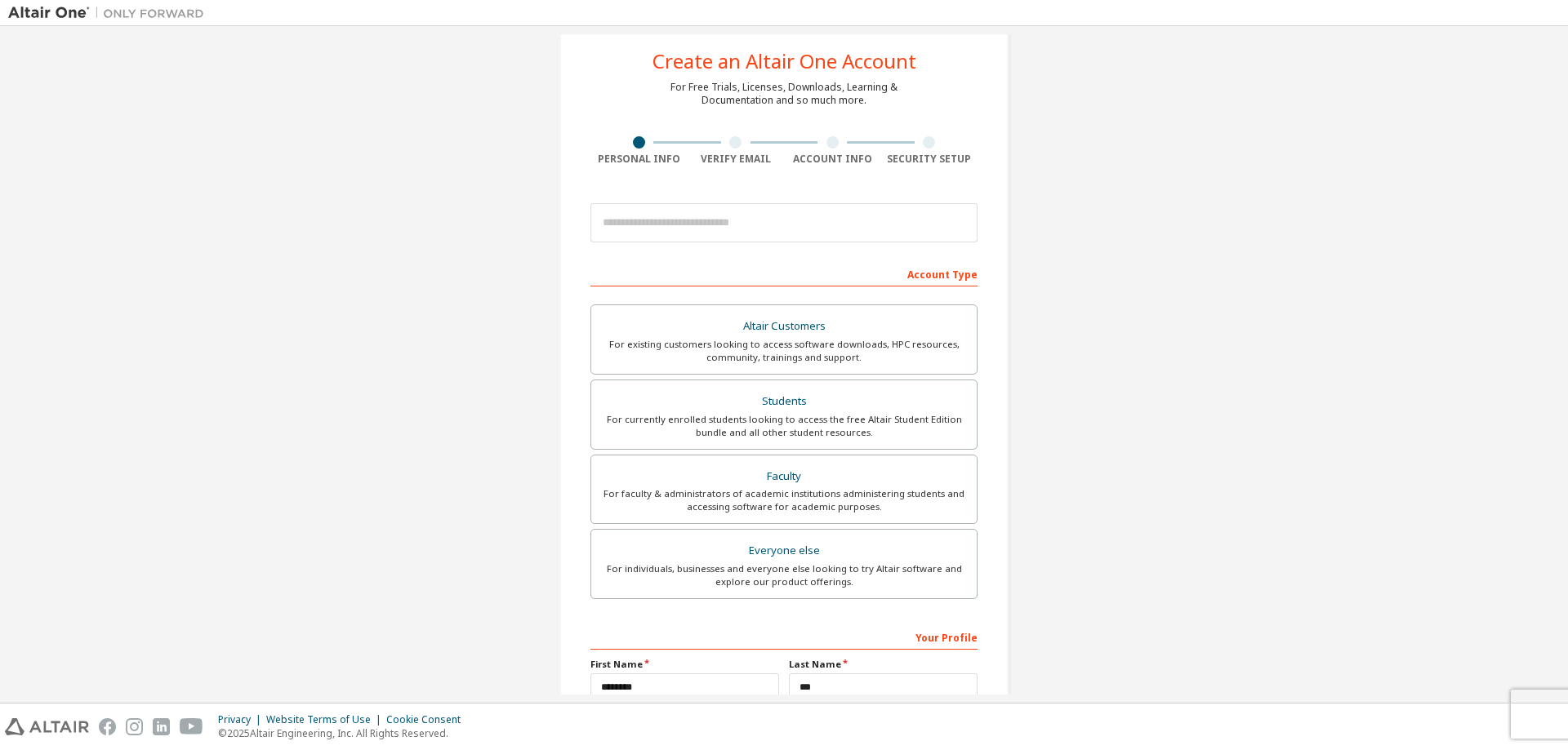
scroll to position [0, 0]
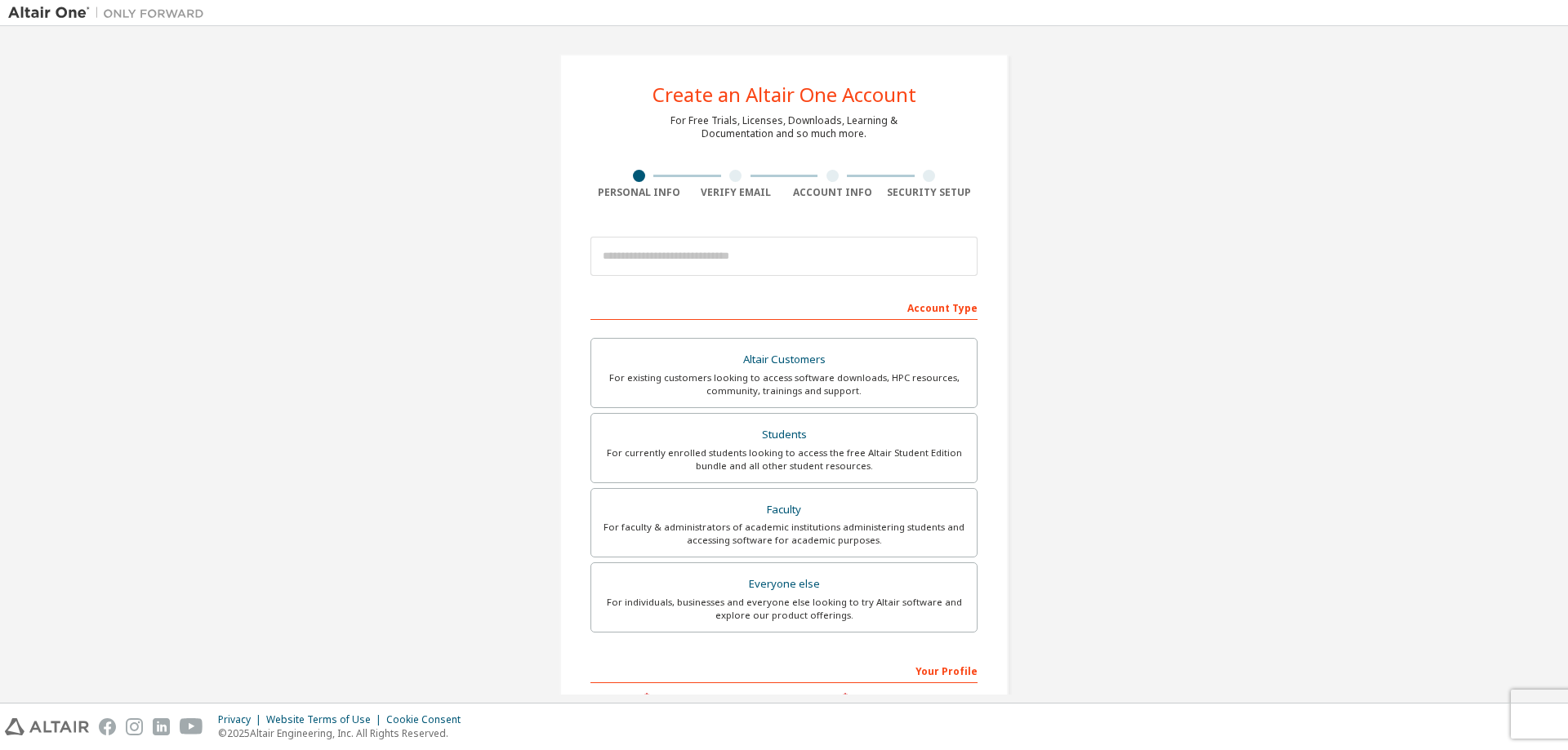
click at [32, 18] on img at bounding box center [110, 12] width 204 height 16
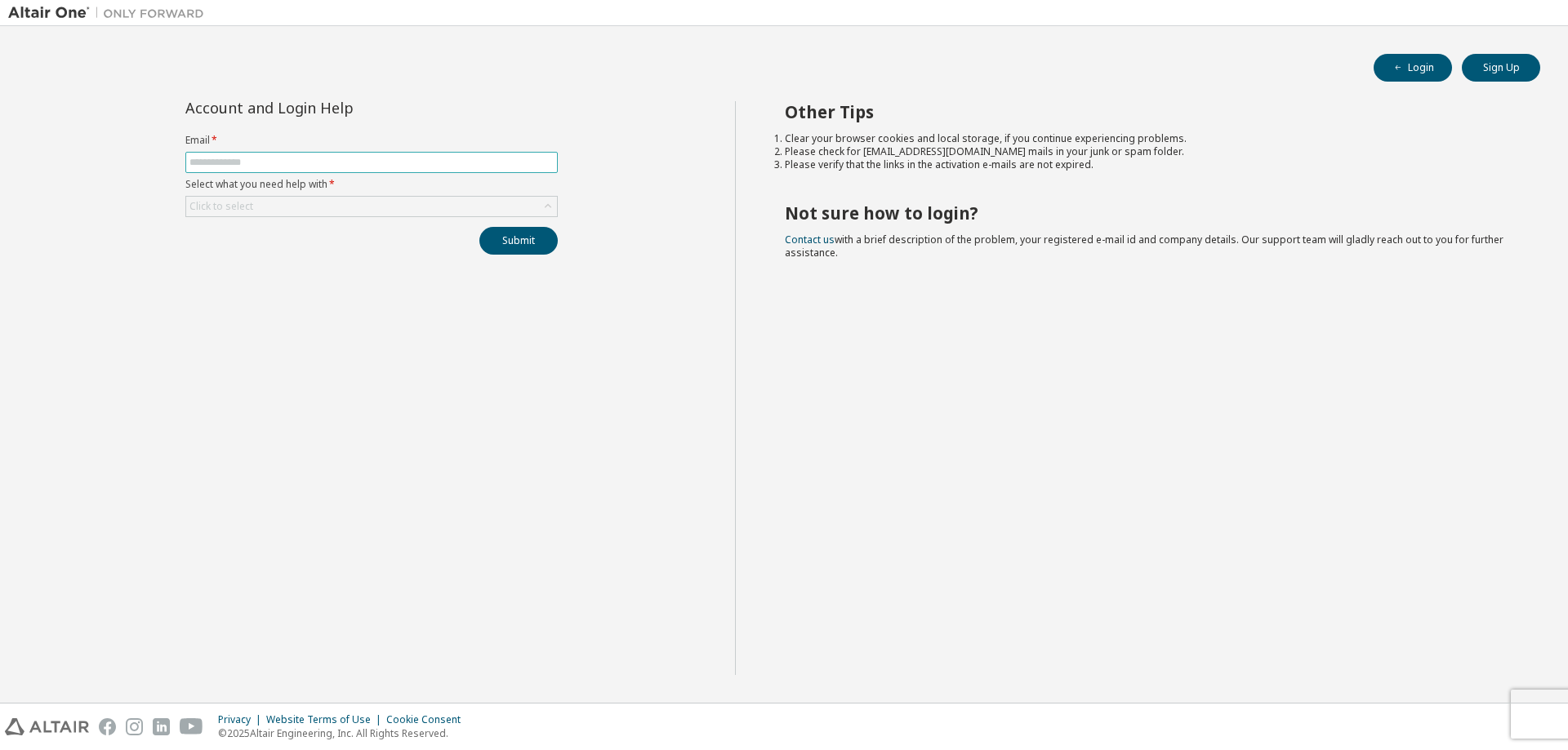
click at [276, 166] on input "text" at bounding box center [371, 163] width 365 height 13
click at [337, 371] on div "Account and Login Help Email * Select what you need help with * Click to select…" at bounding box center [371, 388] width 726 height 574
drag, startPoint x: 323, startPoint y: 168, endPoint x: 361, endPoint y: 167, distance: 38.0
click at [323, 168] on input "text" at bounding box center [371, 163] width 365 height 13
type input "**********"
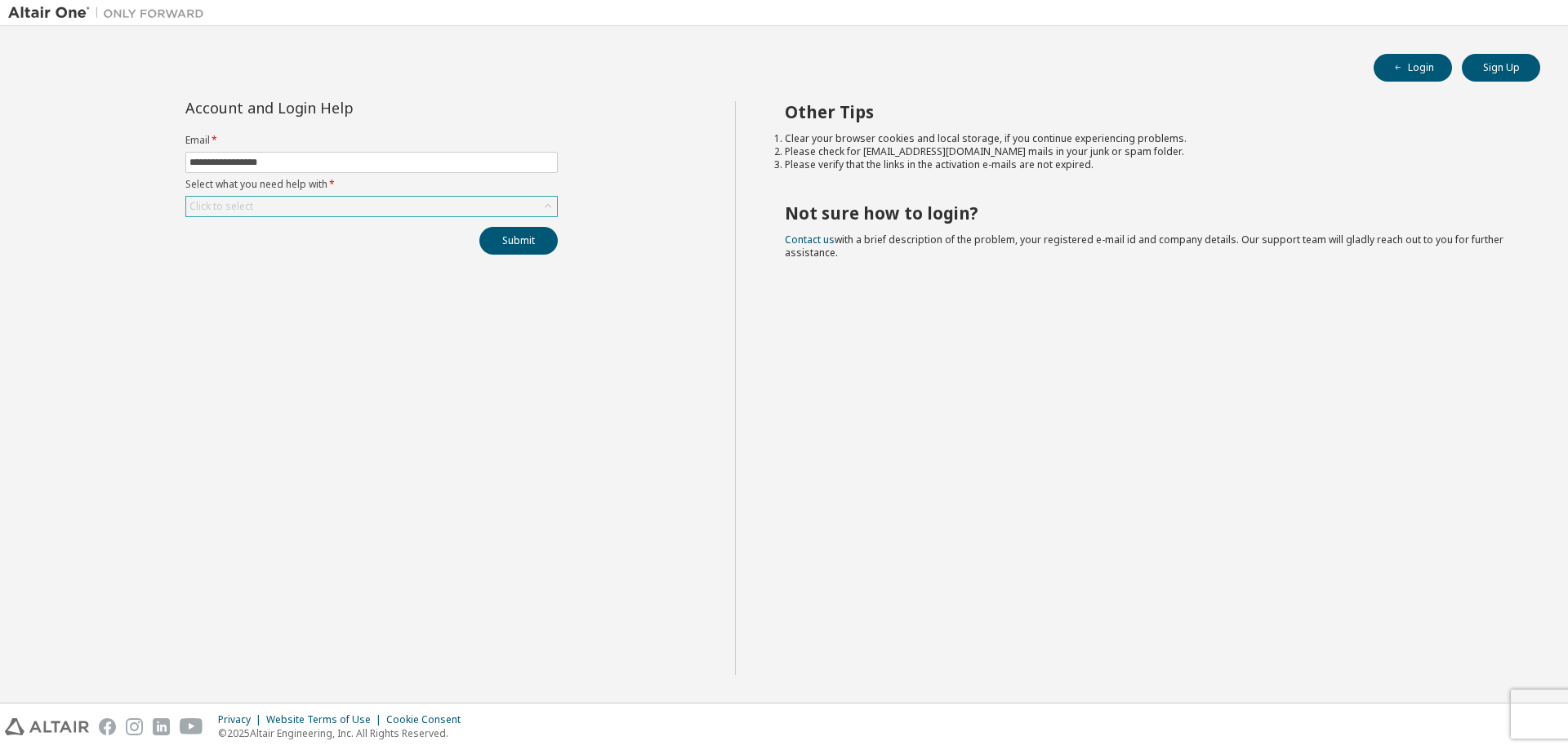
click at [284, 205] on div "Click to select" at bounding box center [371, 206] width 370 height 19
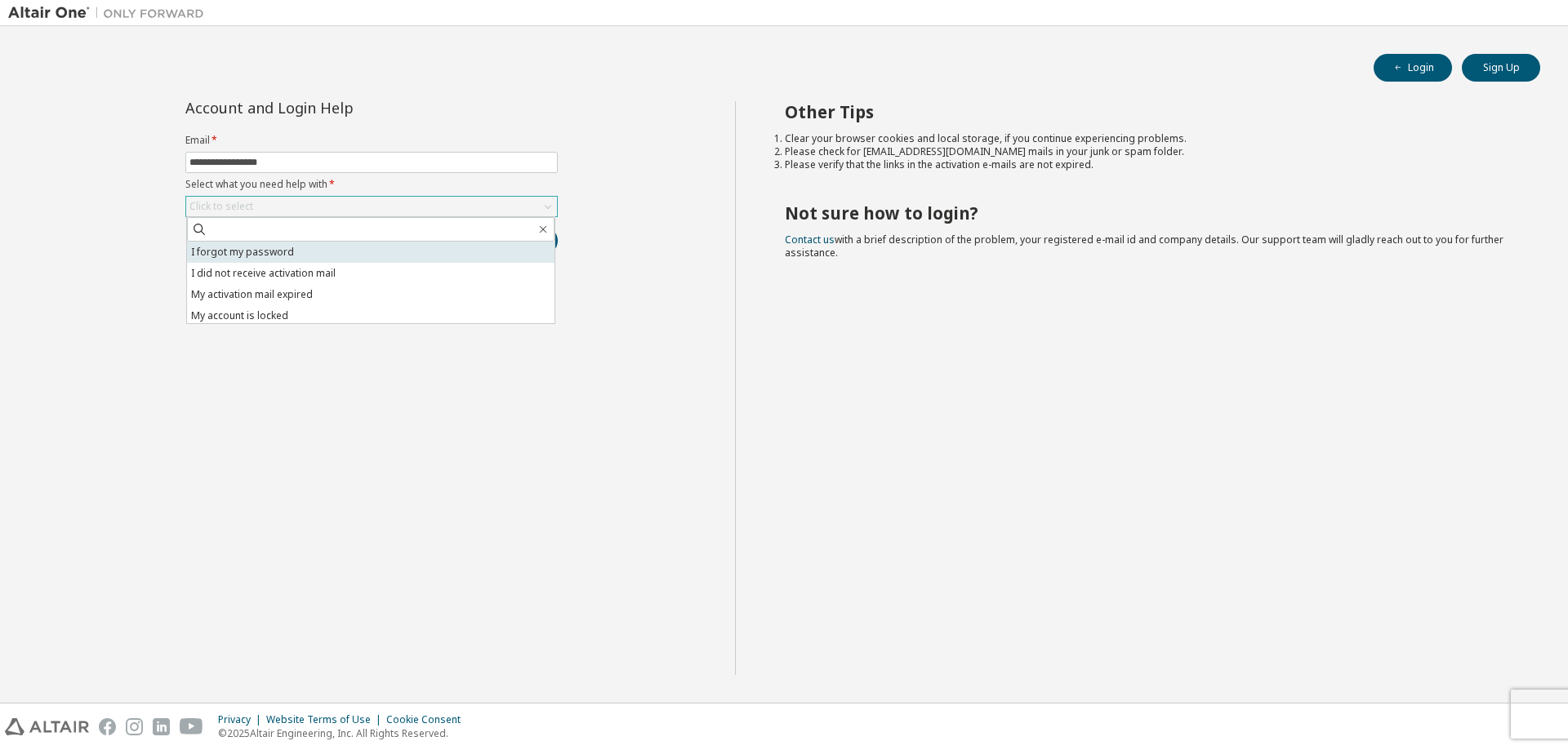
click at [302, 255] on li "I forgot my password" at bounding box center [370, 252] width 368 height 21
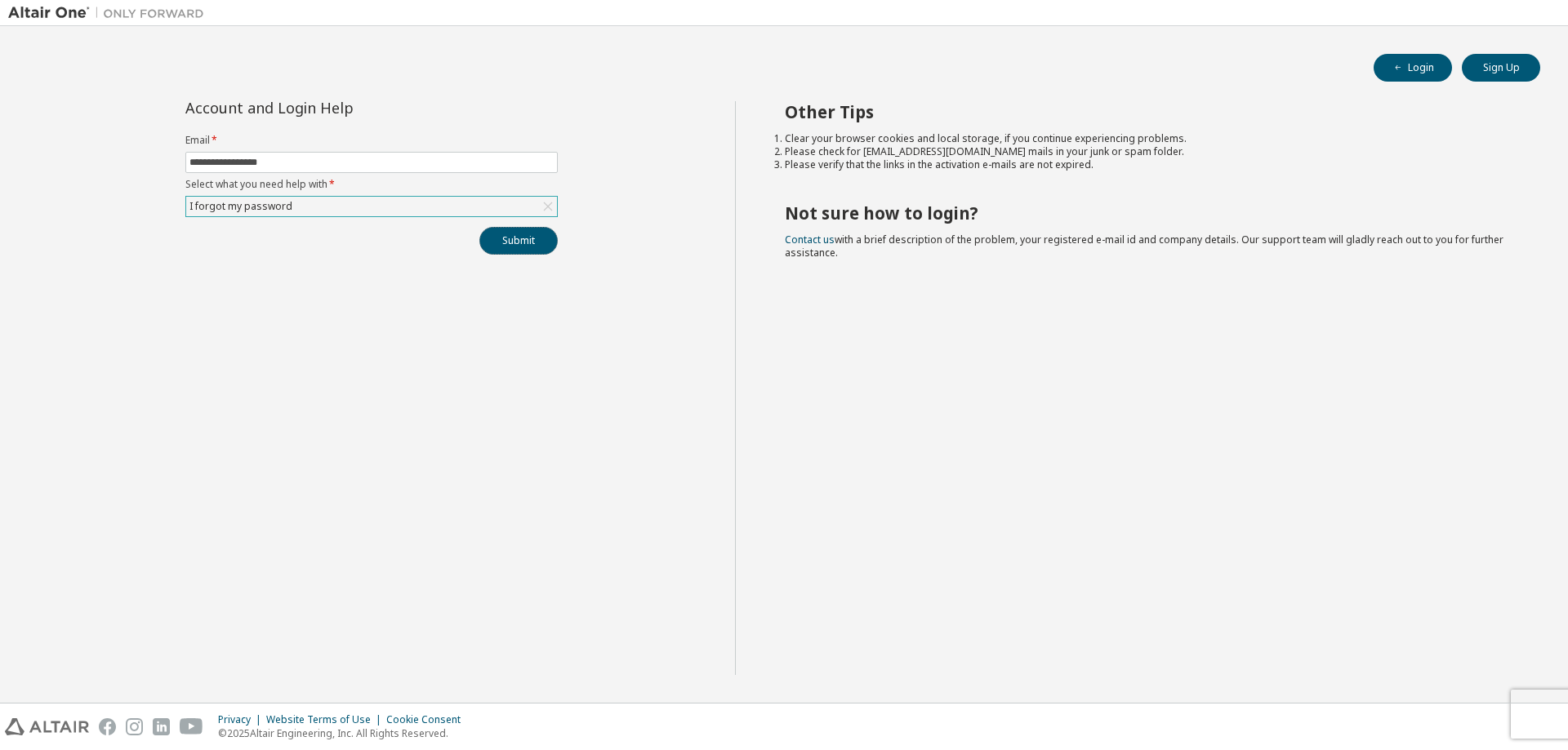
click at [536, 240] on button "Submit" at bounding box center [519, 241] width 79 height 28
click at [1403, 68] on icon "button" at bounding box center [1398, 68] width 10 height 10
click at [30, 21] on div at bounding box center [106, 12] width 212 height 25
click at [133, 12] on img at bounding box center [110, 12] width 204 height 16
click at [1421, 63] on button "Login" at bounding box center [1414, 67] width 79 height 28
